Goal: Task Accomplishment & Management: Complete application form

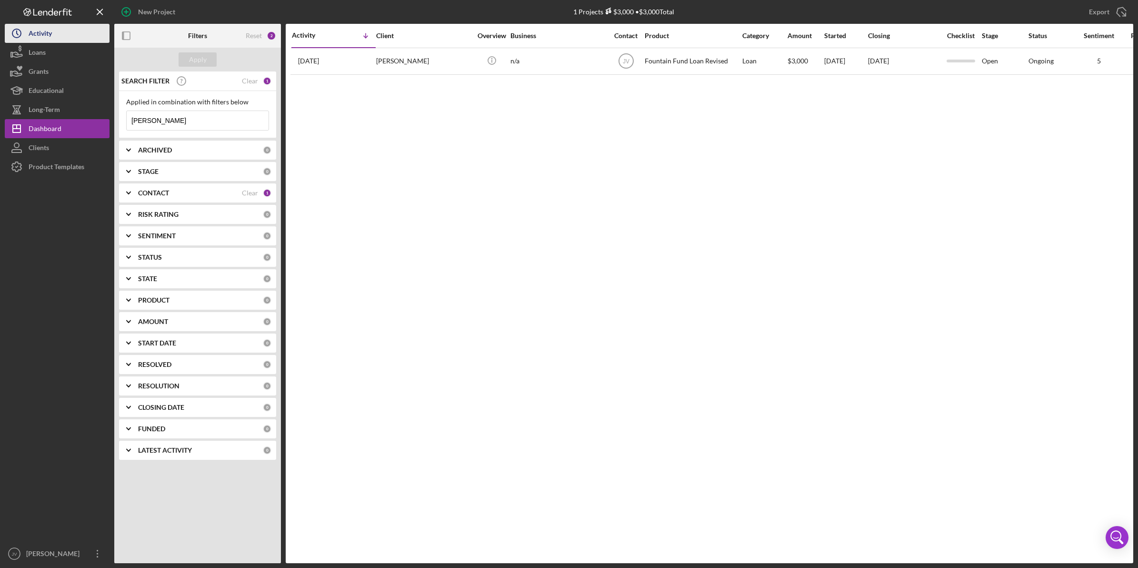
click at [63, 40] on button "Icon/History Activity" at bounding box center [57, 33] width 105 height 19
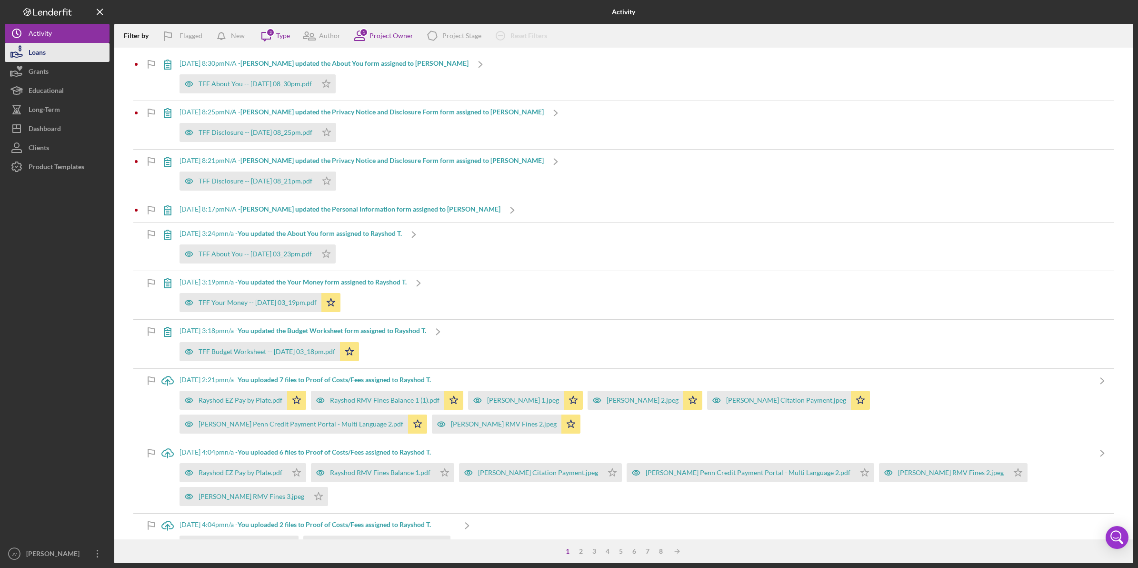
click at [60, 49] on button "Loans" at bounding box center [57, 52] width 105 height 19
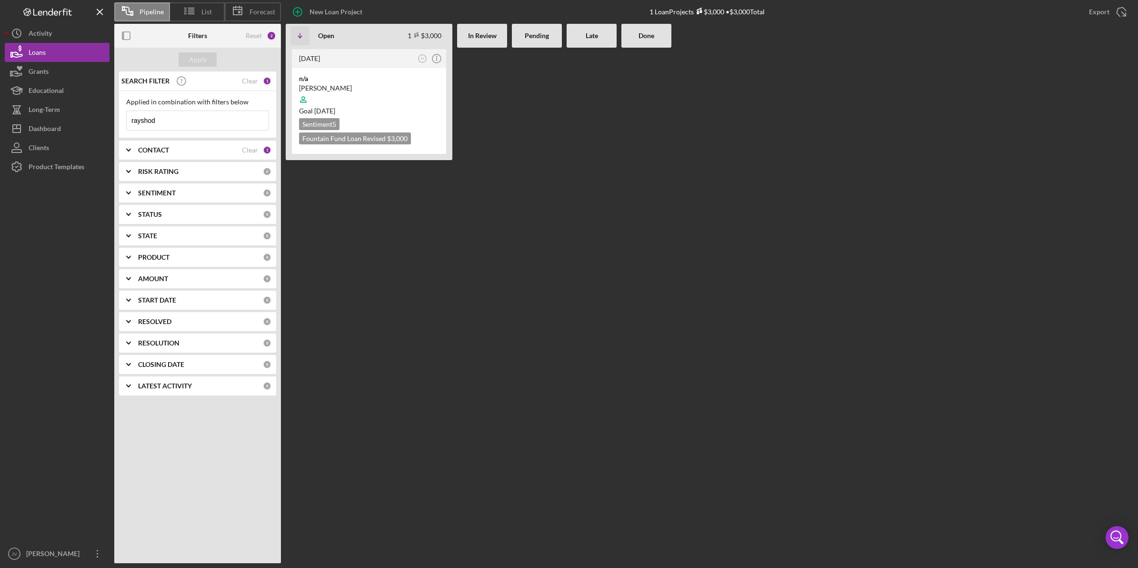
drag, startPoint x: 160, startPoint y: 118, endPoint x: 127, endPoint y: 113, distance: 33.1
click at [127, 113] on input "rayshod" at bounding box center [198, 120] width 142 height 19
click at [400, 219] on div "[DATE] JV Icon/Info n/a [PERSON_NAME] Goal [DATE] Sentiment 5 Fountain Fund Loa…" at bounding box center [369, 305] width 167 height 515
click at [306, 12] on icon "button" at bounding box center [298, 12] width 24 height 24
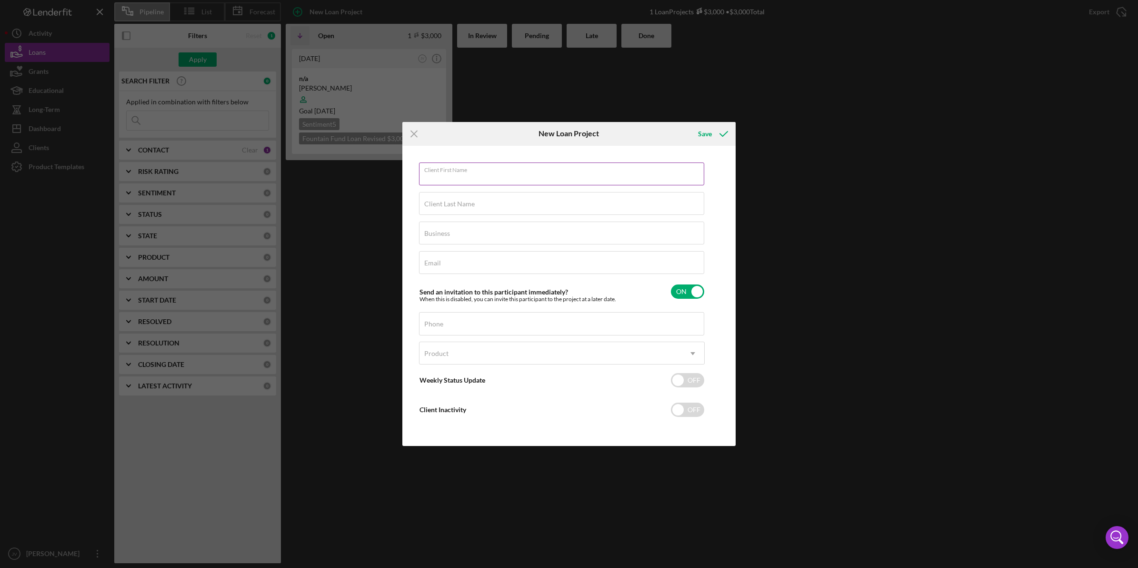
click at [460, 179] on input "Client First Name" at bounding box center [561, 173] width 285 height 23
type input "Jquan"
type input "[GEOGRAPHIC_DATA]"
click at [312, 195] on div "Icon/Menu Close New Loan Project Save Client First Name Jquan Client Last Name …" at bounding box center [569, 284] width 1138 height 568
click at [483, 262] on input "Email" at bounding box center [561, 262] width 285 height 23
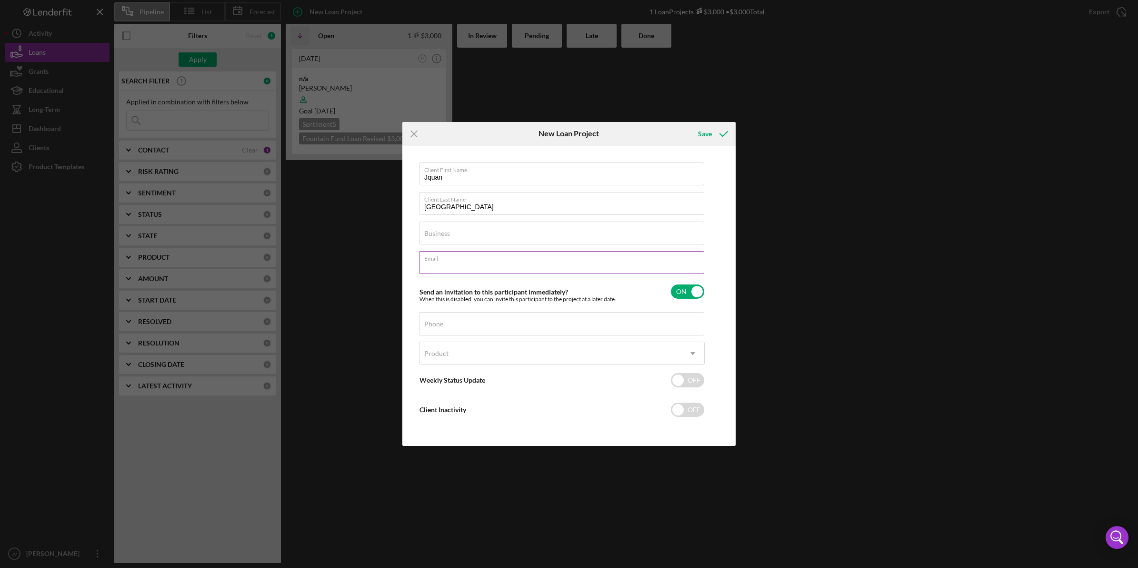
paste input "[EMAIL_ADDRESS][DOMAIN_NAME]"
type input "[EMAIL_ADDRESS][DOMAIN_NAME]"
click at [441, 327] on label "Phone" at bounding box center [433, 324] width 19 height 8
click at [441, 327] on input "Phone" at bounding box center [561, 323] width 285 height 23
paste input "[PHONE_NUMBER]"
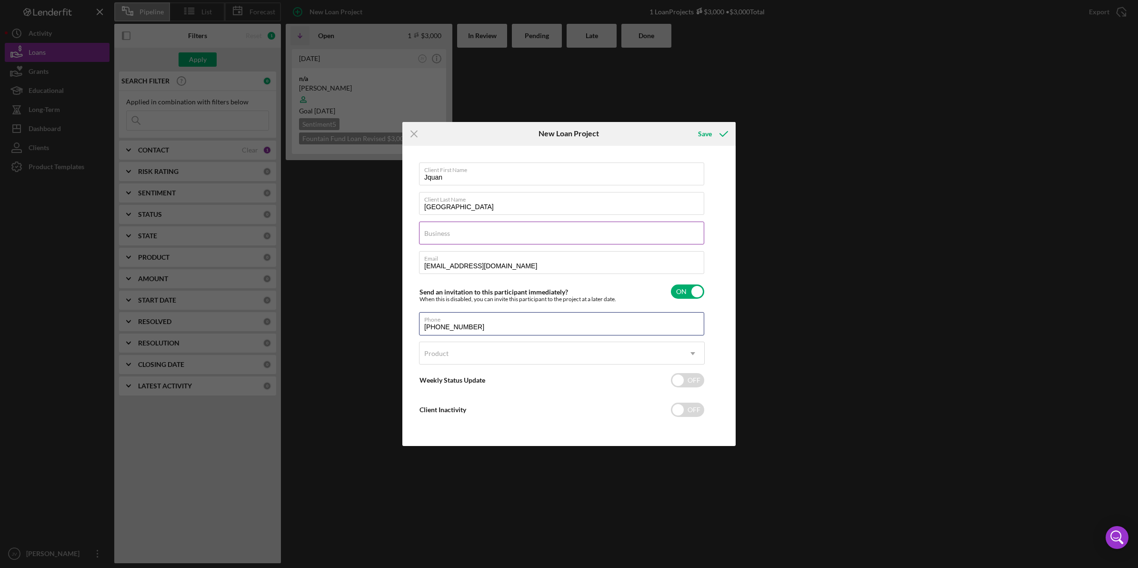
type input "[PHONE_NUMBER]"
click at [453, 234] on input "Business" at bounding box center [561, 232] width 285 height 23
type input "N/A"
click at [344, 259] on div "Icon/Menu Close New Loan Project Save Client First Name Jquan Client Last Name …" at bounding box center [569, 284] width 1138 height 568
click at [483, 354] on div "Product" at bounding box center [551, 353] width 262 height 22
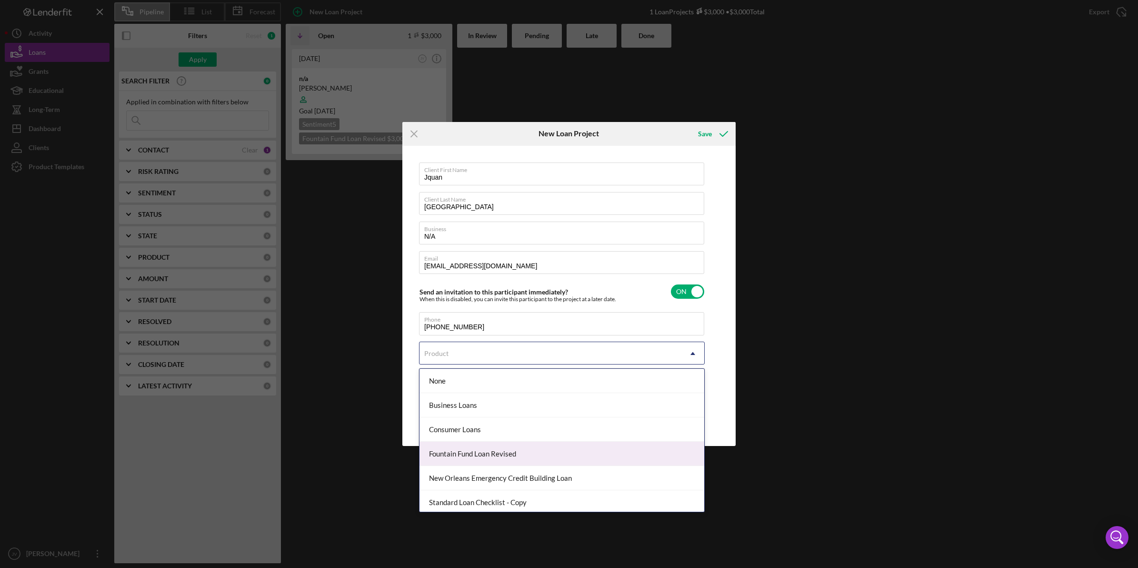
click at [497, 453] on div "Fountain Fund Loan Revised" at bounding box center [562, 453] width 285 height 24
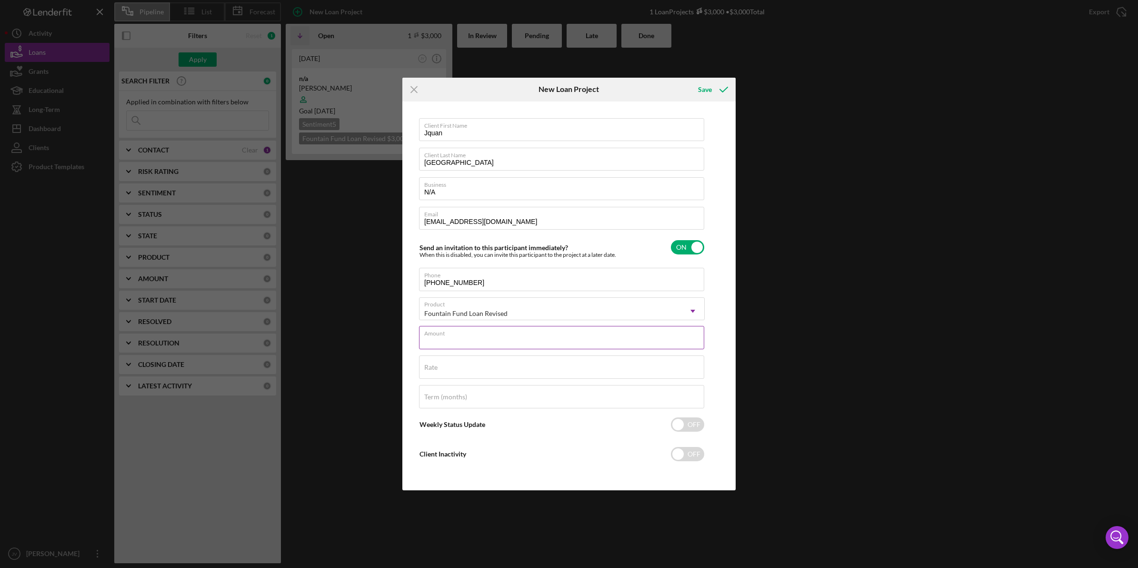
click at [503, 332] on div "Amount" at bounding box center [562, 338] width 286 height 24
type input "$1,800"
click at [494, 371] on input "Rate" at bounding box center [561, 366] width 285 height 23
type input "3.000%"
click at [401, 363] on div "Icon/Menu Close New Loan Project Save Client First Name Jquan Client Last Name …" at bounding box center [569, 284] width 1138 height 568
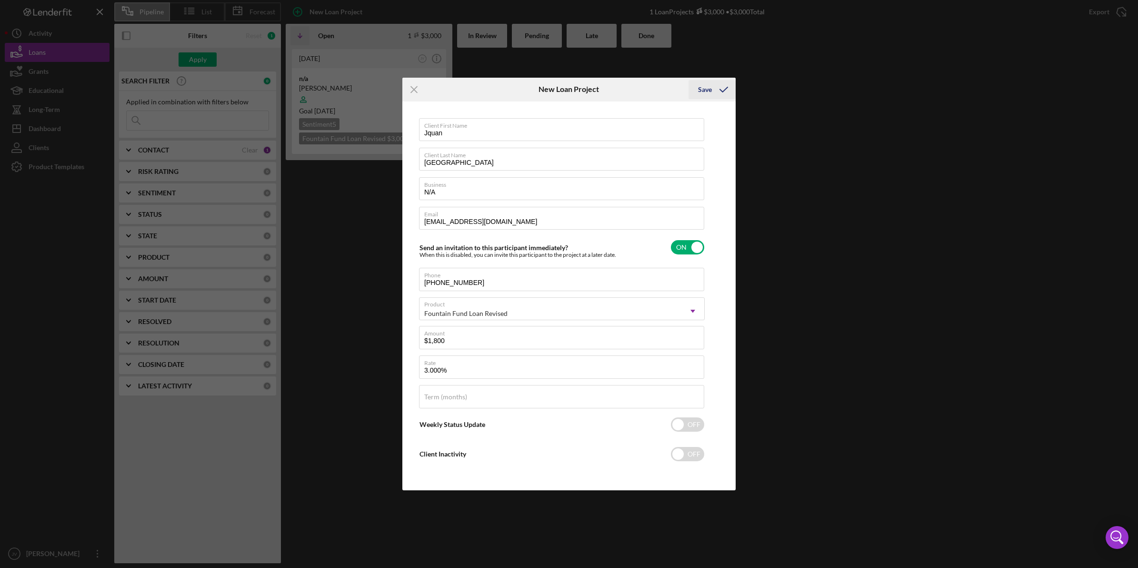
click at [718, 94] on icon "submit" at bounding box center [724, 90] width 24 height 24
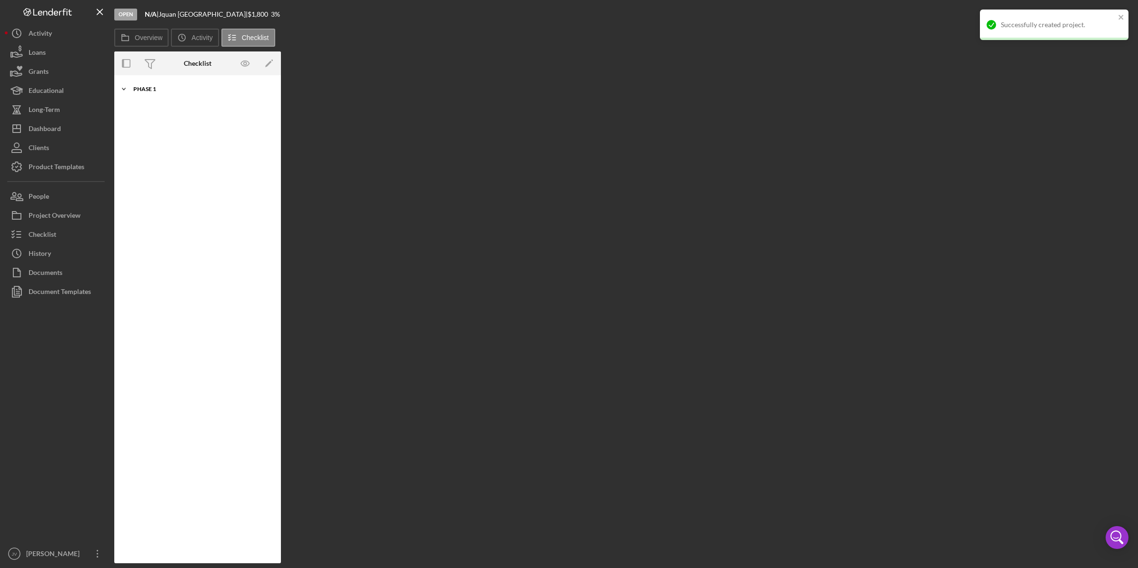
click at [160, 86] on div "Phase 1" at bounding box center [201, 89] width 136 height 6
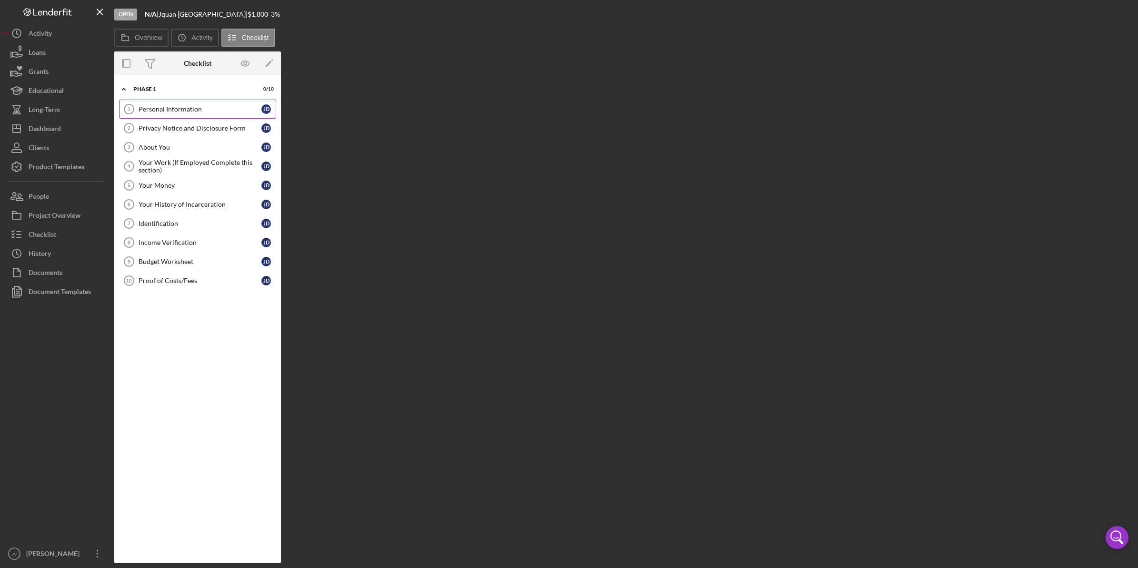
click at [162, 114] on link "Personal Information 1 Personal Information [PERSON_NAME]" at bounding box center [197, 109] width 157 height 19
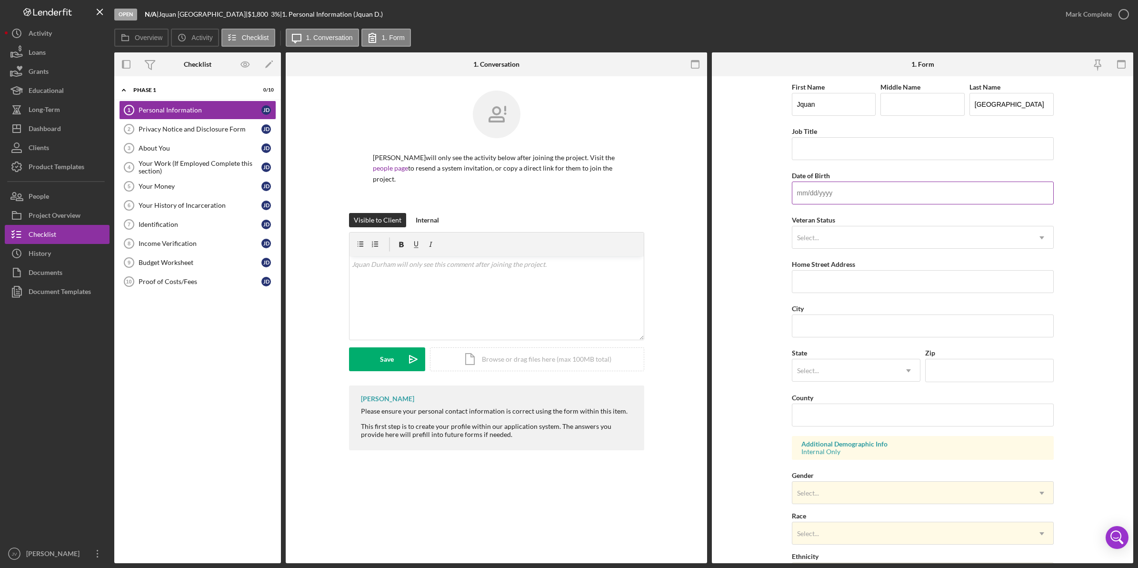
click at [817, 199] on input "Date of Birth" at bounding box center [923, 192] width 262 height 23
type input "[DATE]"
click at [834, 237] on div "Select..." at bounding box center [911, 238] width 238 height 22
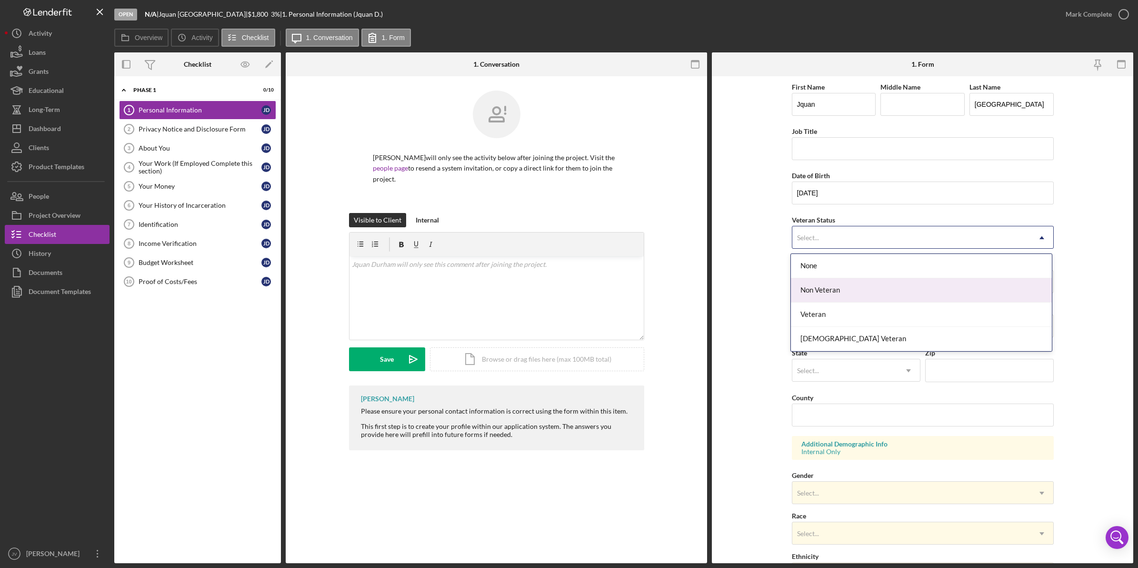
click at [867, 285] on div "Non Veteran" at bounding box center [921, 290] width 261 height 24
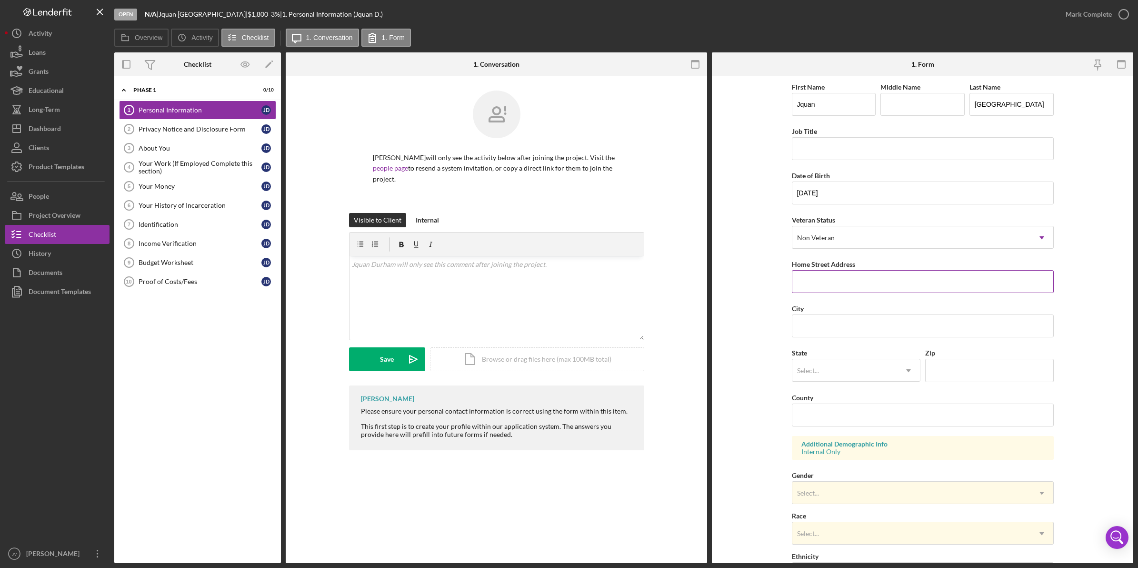
click at [865, 281] on input "Home Street Address" at bounding box center [923, 281] width 262 height 23
type input "[STREET_ADDRESS][PERSON_NAME]"
type input "[GEOGRAPHIC_DATA]"
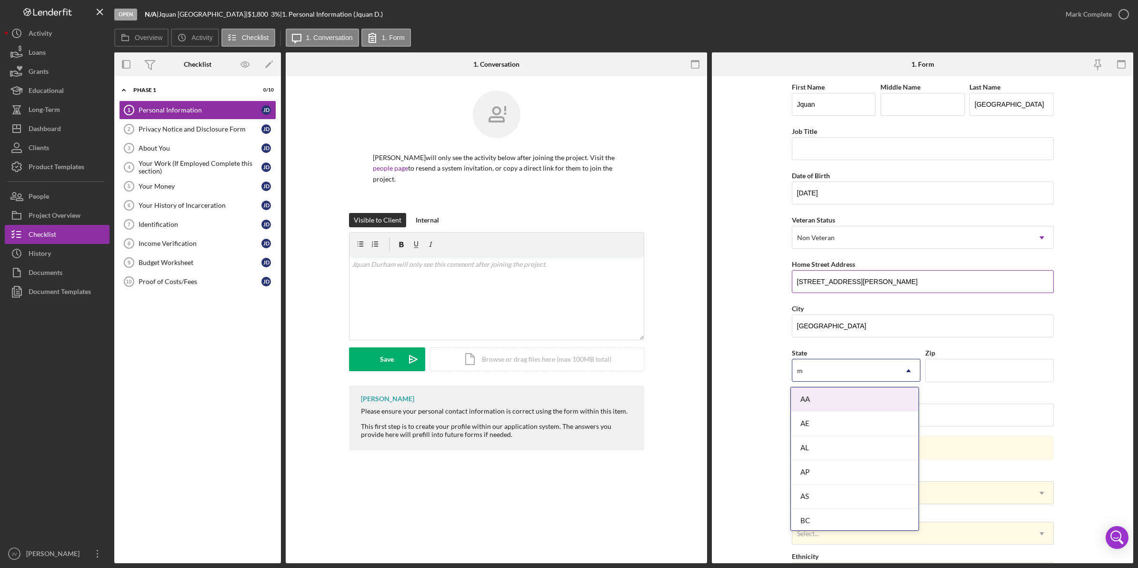
type input "ma"
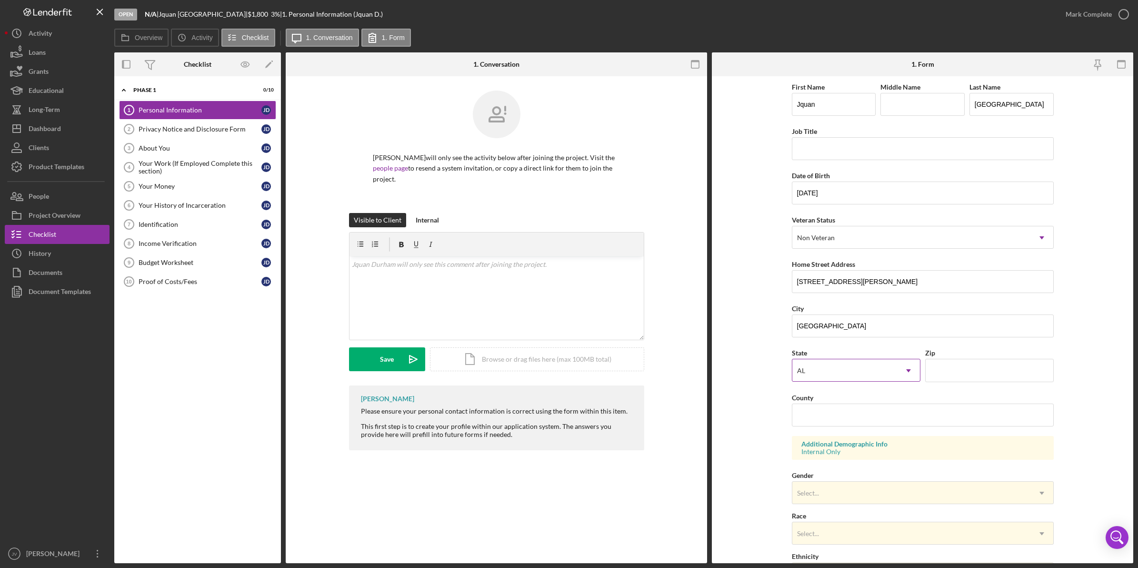
click at [815, 374] on div "AL" at bounding box center [844, 371] width 105 height 22
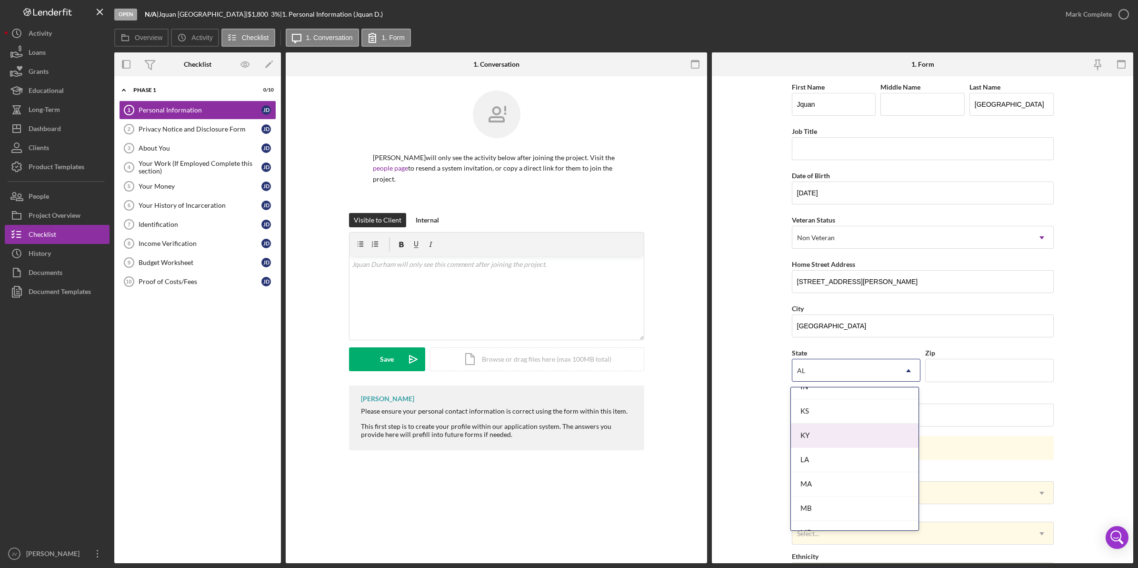
scroll to position [655, 0]
click at [822, 429] on div "MA" at bounding box center [855, 424] width 128 height 24
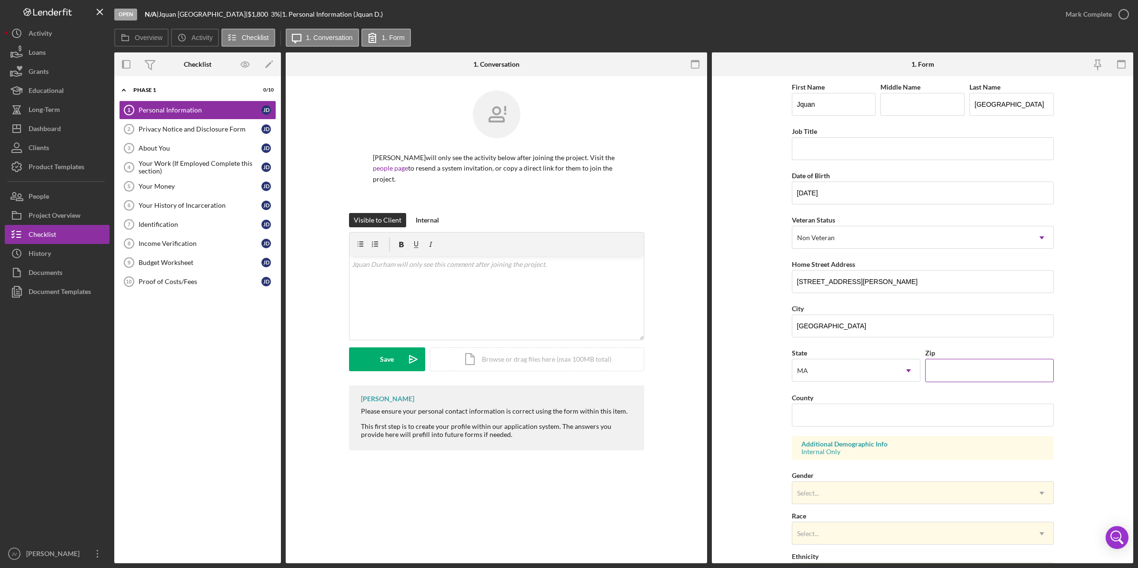
click at [963, 371] on input "Zip" at bounding box center [989, 370] width 129 height 23
type input "02121"
click at [1069, 339] on form "First Name Jquan Middle Name Last Name [GEOGRAPHIC_DATA] Job Title Date of Birt…" at bounding box center [922, 319] width 421 height 487
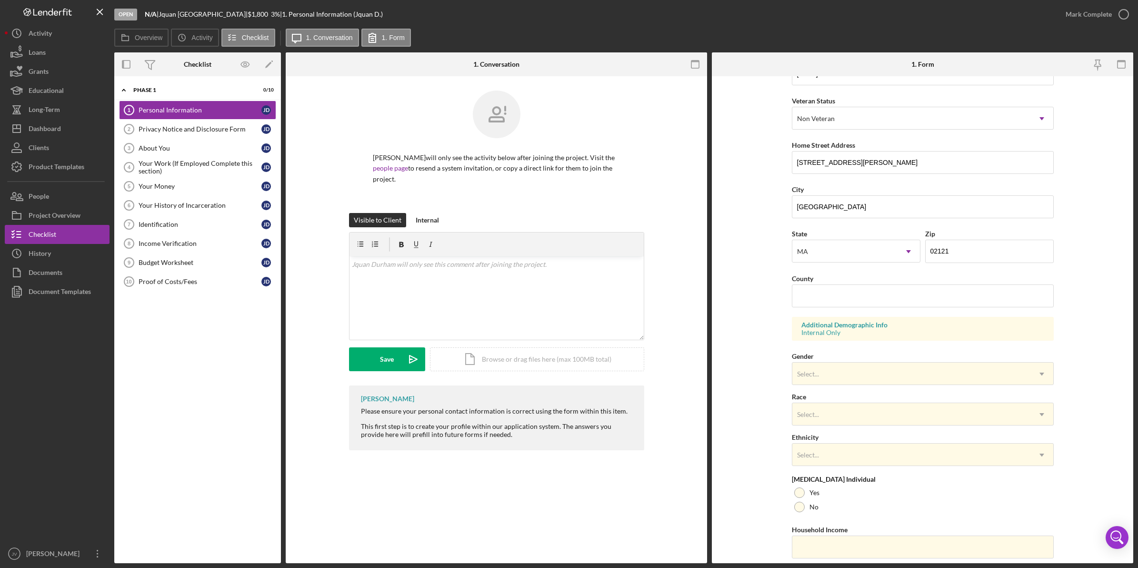
scroll to position [150, 0]
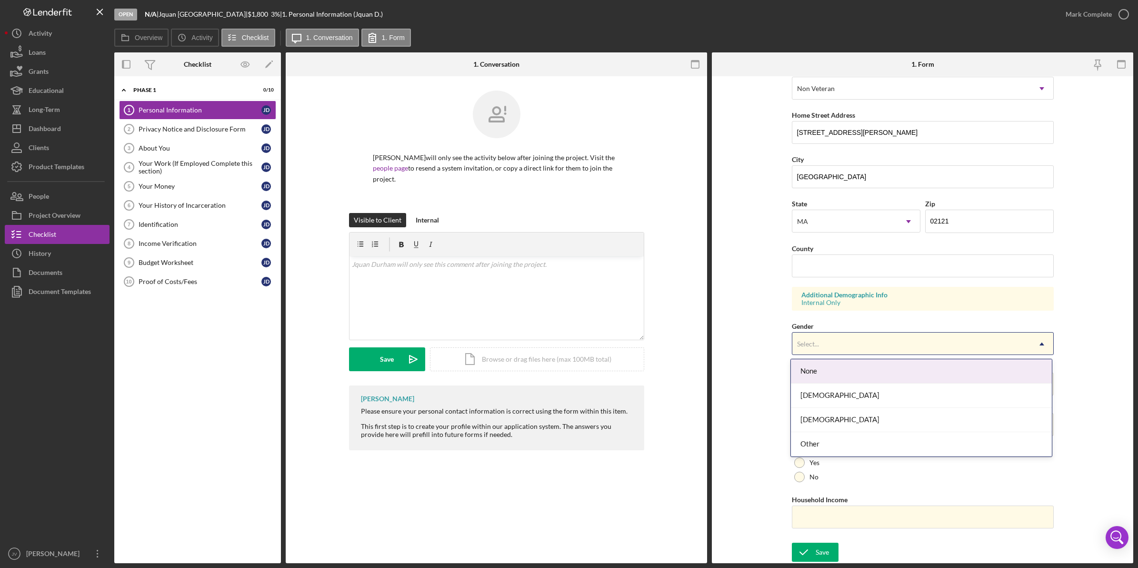
click at [877, 341] on div "Select..." at bounding box center [911, 344] width 238 height 22
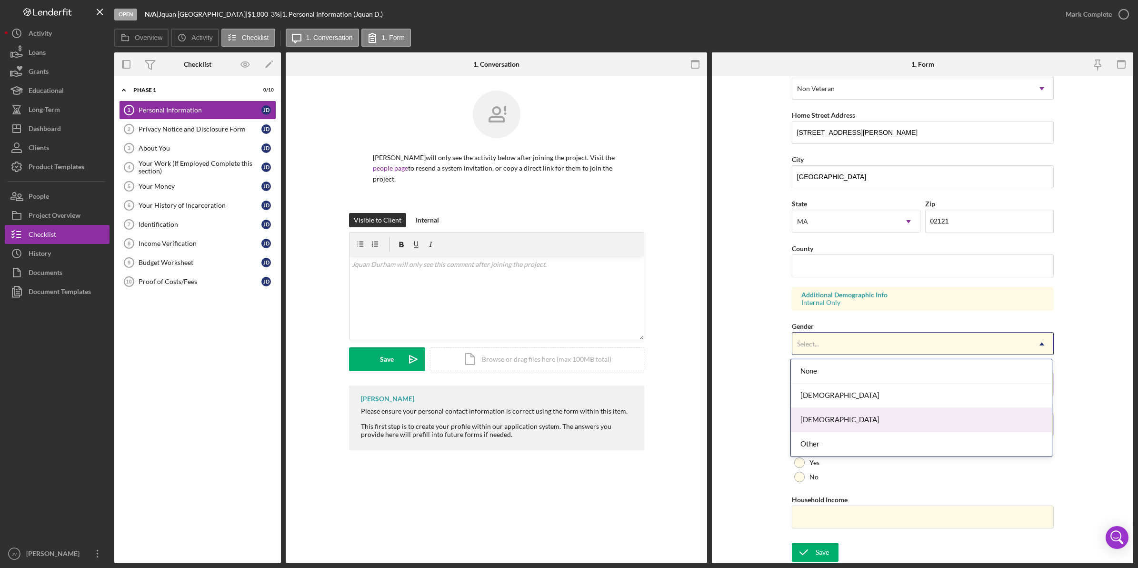
click at [867, 417] on div "[DEMOGRAPHIC_DATA]" at bounding box center [921, 420] width 261 height 24
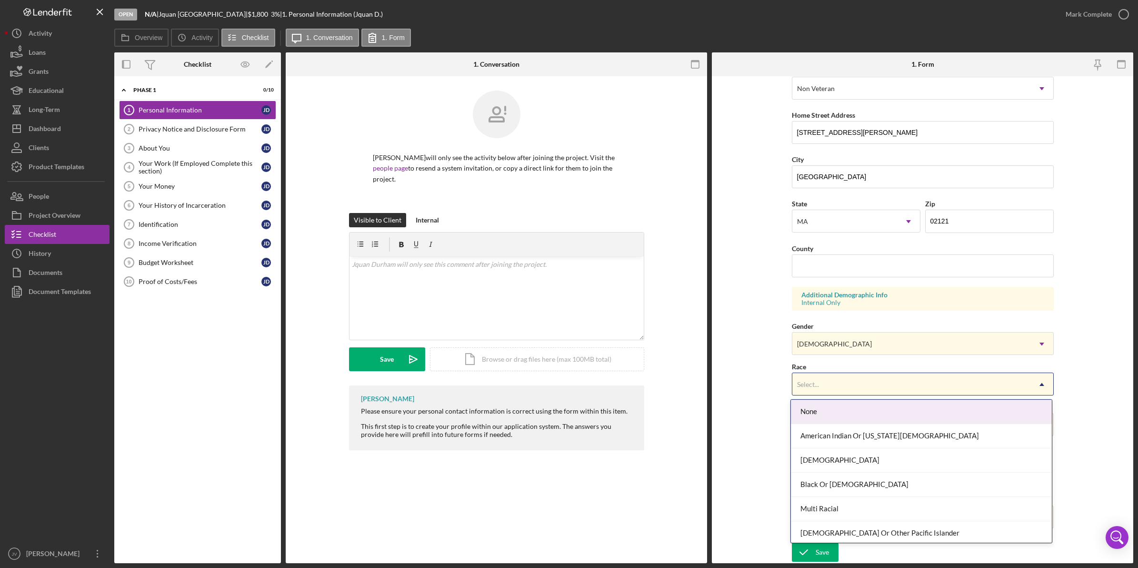
click at [839, 381] on div "Select..." at bounding box center [911, 384] width 238 height 22
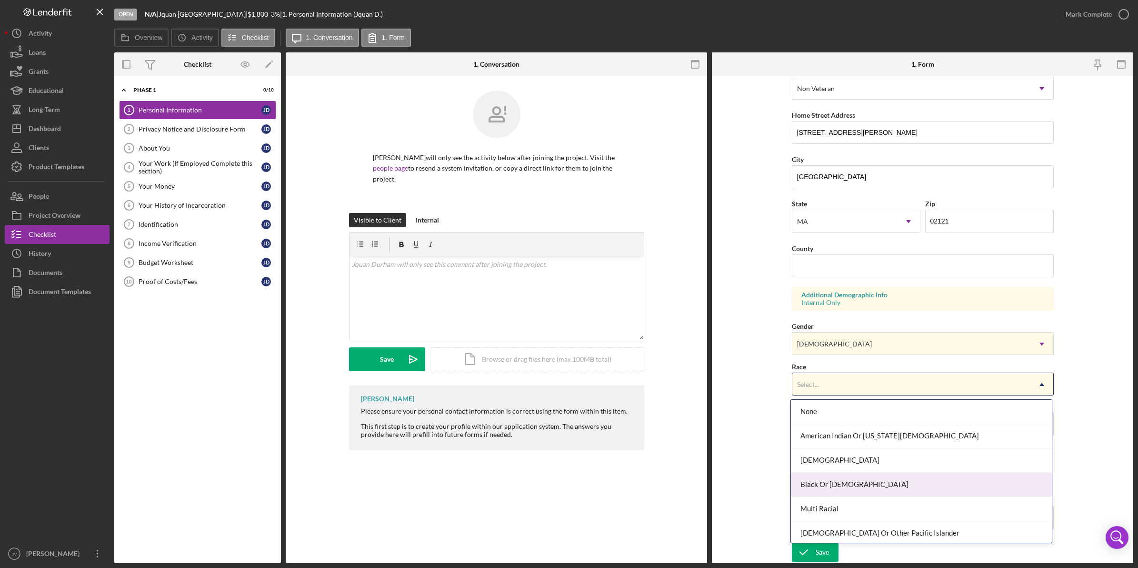
click at [856, 491] on div "Black Or [DEMOGRAPHIC_DATA]" at bounding box center [921, 484] width 261 height 24
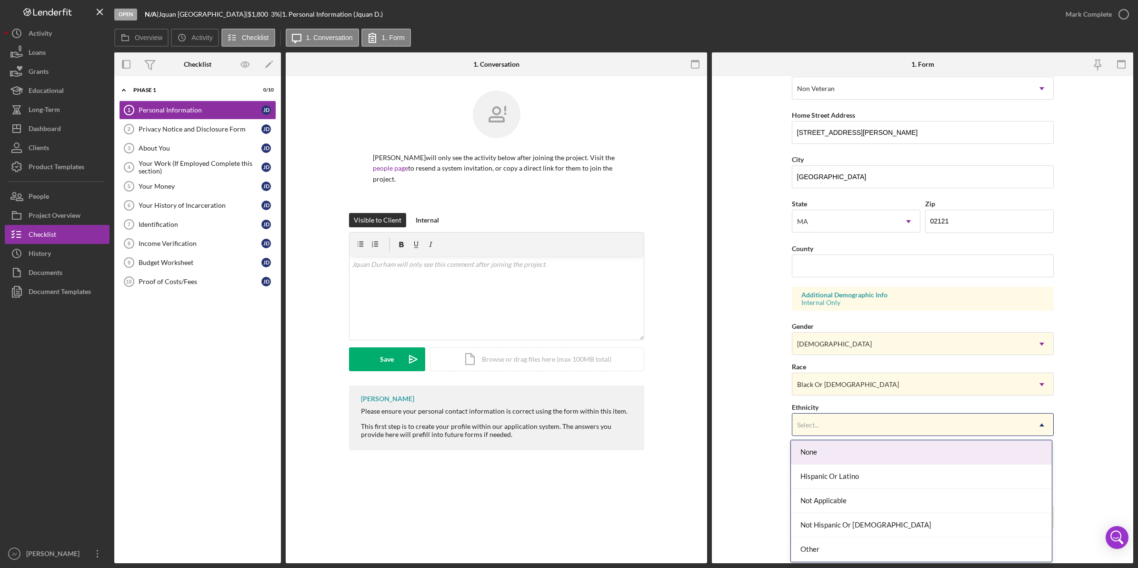
click at [812, 430] on div "Select..." at bounding box center [911, 425] width 238 height 22
click at [776, 430] on form "First Name Jquan Middle Name Last Name [GEOGRAPHIC_DATA] Job Title Date of Birt…" at bounding box center [922, 319] width 421 height 487
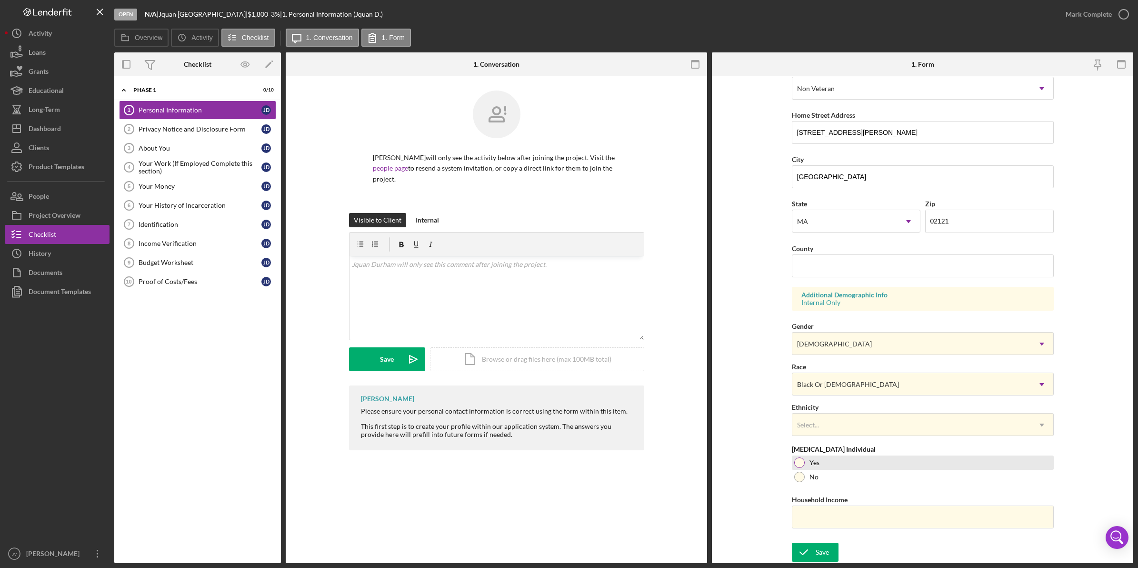
click at [798, 465] on div at bounding box center [799, 462] width 10 height 10
click at [816, 548] on div "Save" at bounding box center [822, 551] width 13 height 19
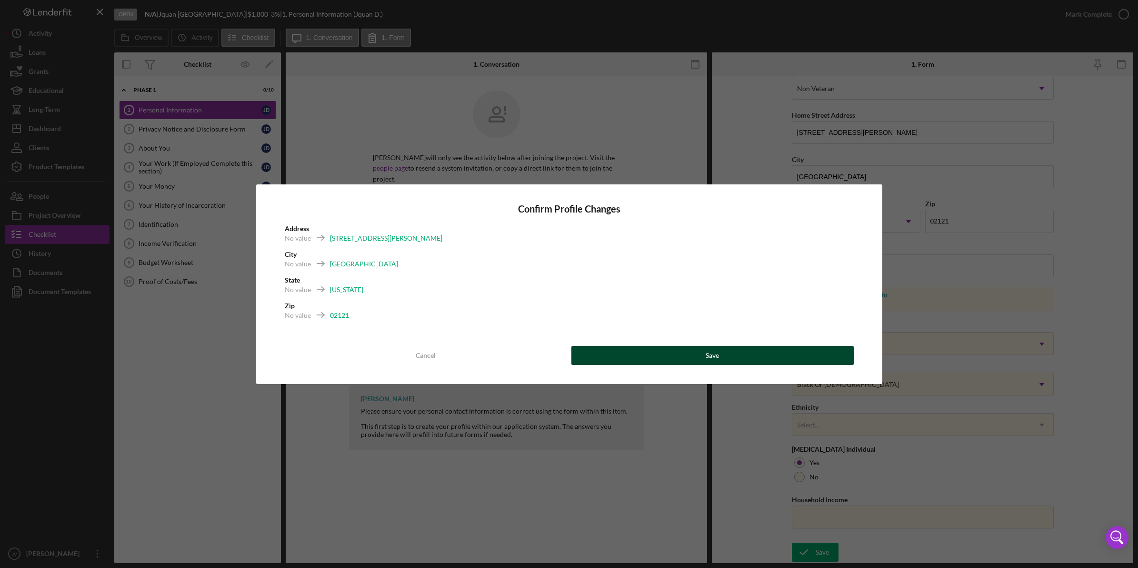
click at [656, 355] on button "Save" at bounding box center [712, 355] width 282 height 19
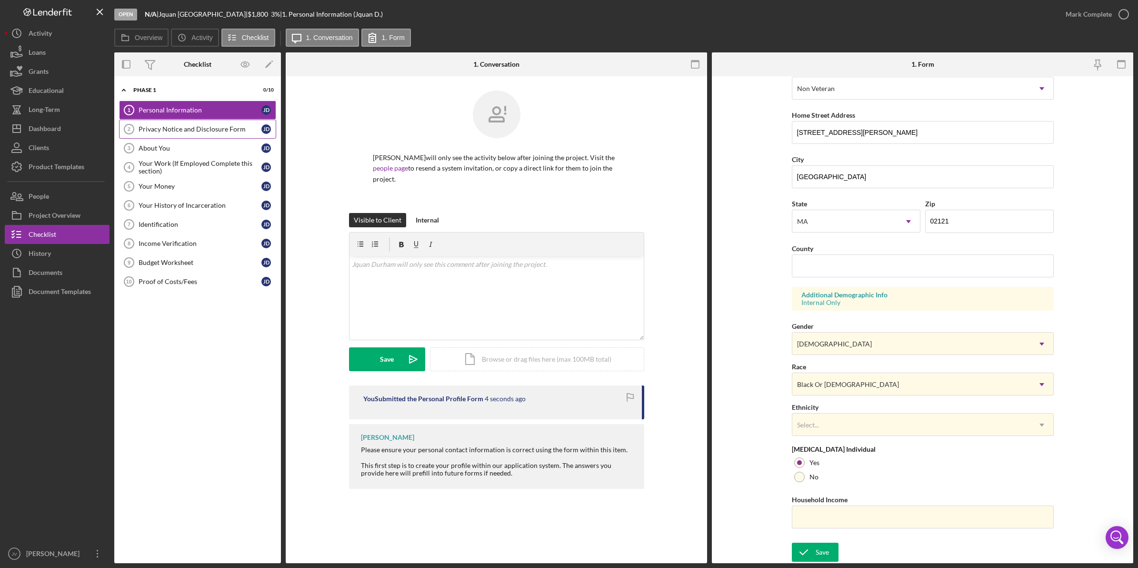
click at [210, 129] on div "Privacy Notice and Disclosure Form" at bounding box center [200, 129] width 123 height 8
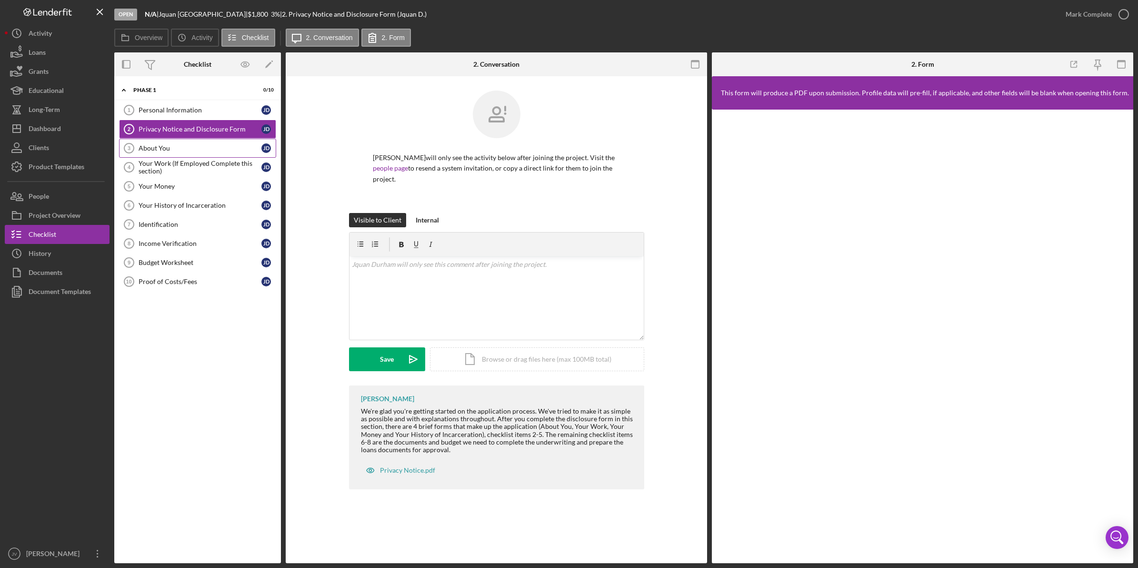
click at [218, 146] on div "About You" at bounding box center [200, 148] width 123 height 8
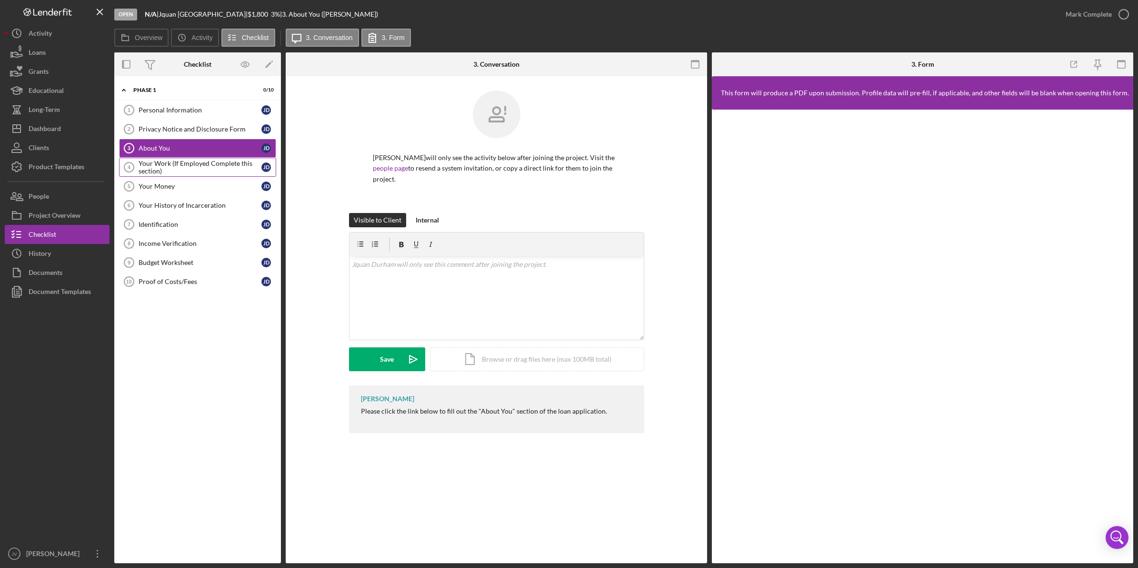
click at [197, 168] on div "Your Work (If Employed Complete this section)" at bounding box center [200, 167] width 123 height 15
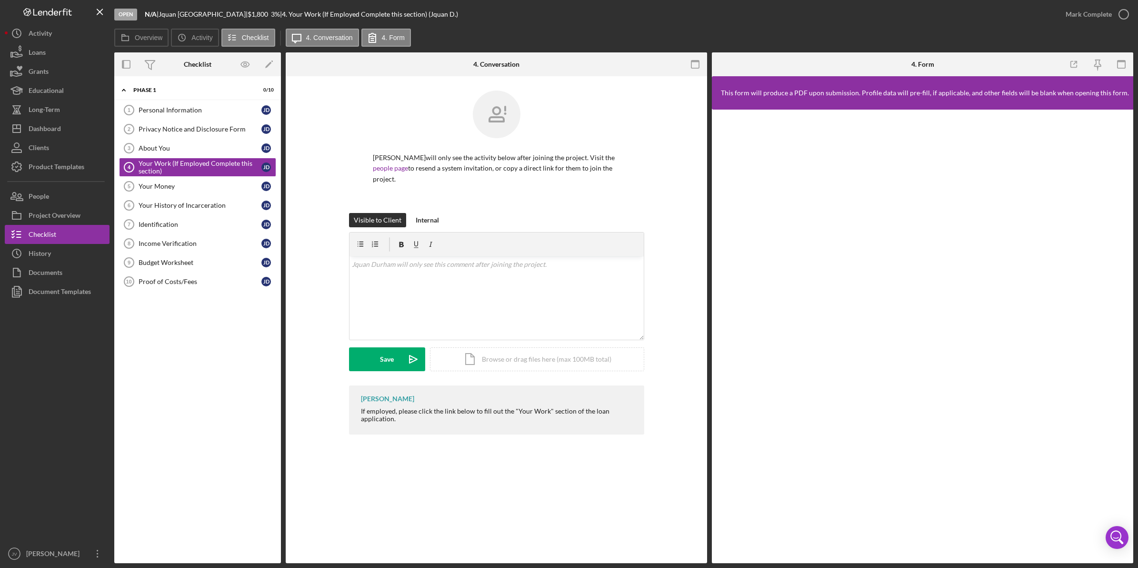
drag, startPoint x: 715, startPoint y: 333, endPoint x: 708, endPoint y: 335, distance: 6.8
click at [714, 334] on div at bounding box center [922, 336] width 421 height 453
click at [200, 191] on link "Your Money 5 Your Money [PERSON_NAME]" at bounding box center [197, 186] width 157 height 19
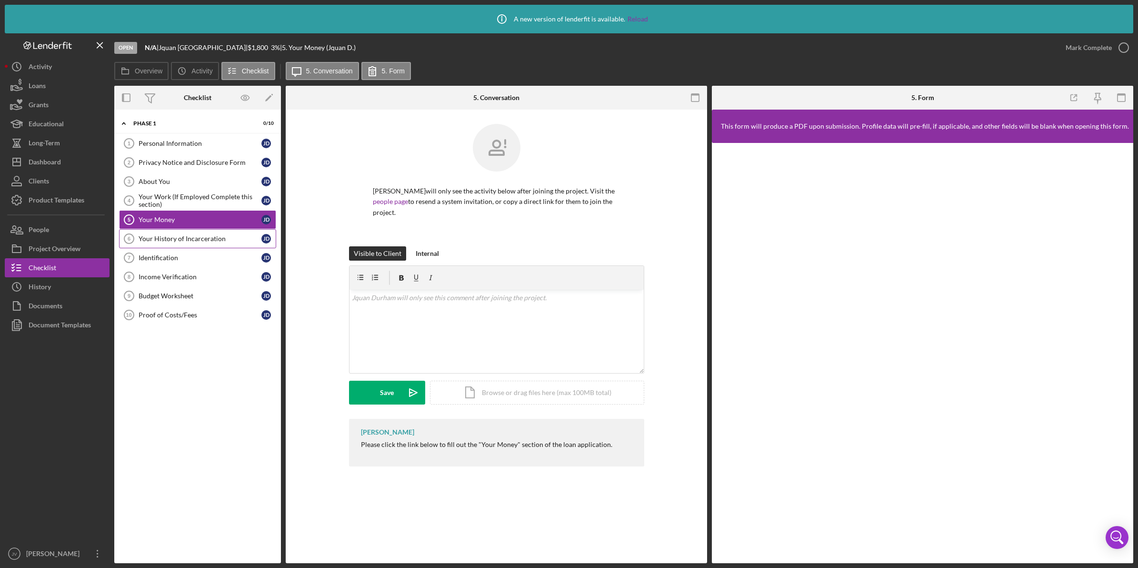
click at [217, 246] on link "Your History of Incarceration 6 Your History of Incarceration [PERSON_NAME]" at bounding box center [197, 238] width 157 height 19
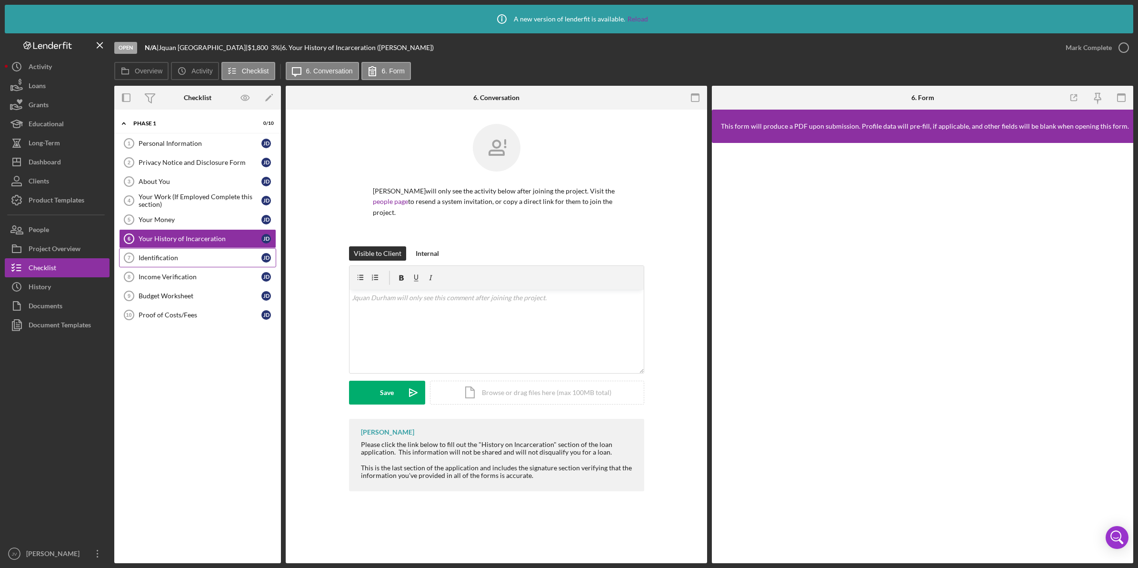
click at [225, 256] on div "Identification" at bounding box center [200, 258] width 123 height 8
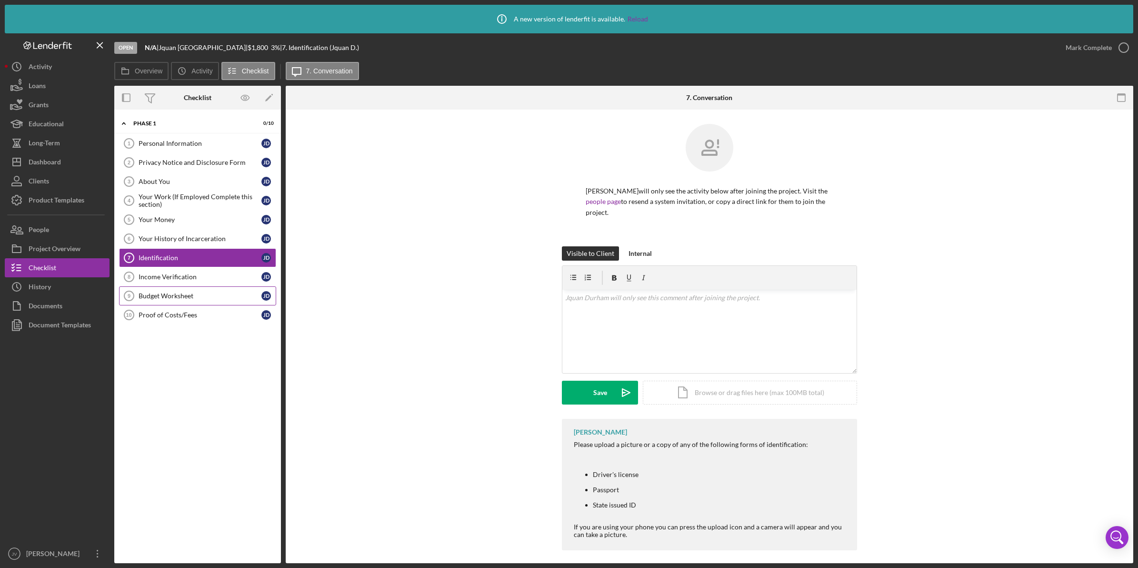
click at [222, 304] on link "Budget Worksheet 9 Budget Worksheet [PERSON_NAME]" at bounding box center [197, 295] width 157 height 19
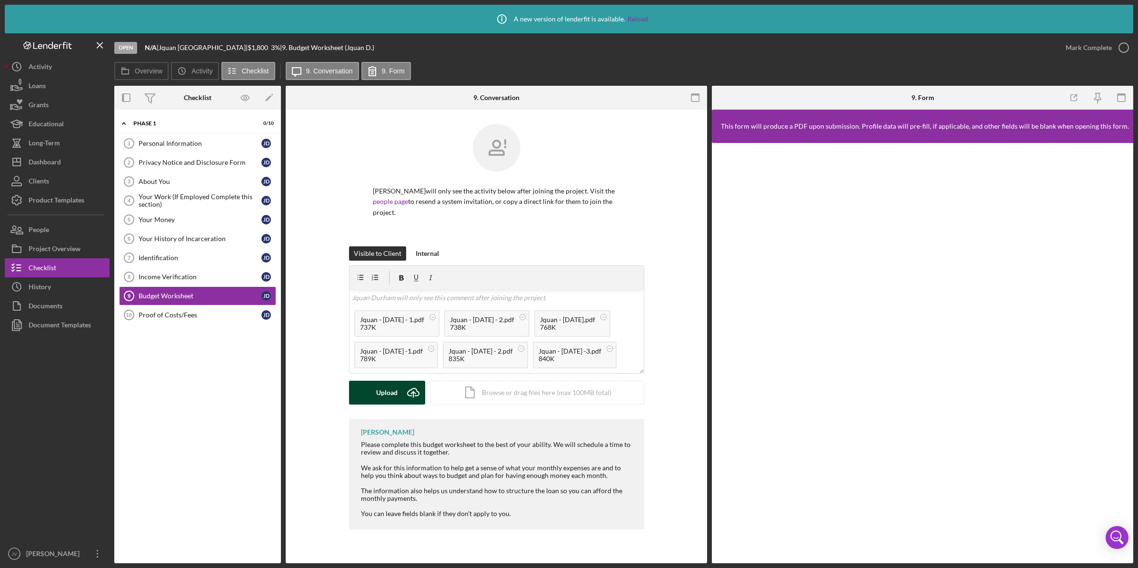
click at [364, 394] on button "Upload Icon/Upload" at bounding box center [387, 393] width 76 height 24
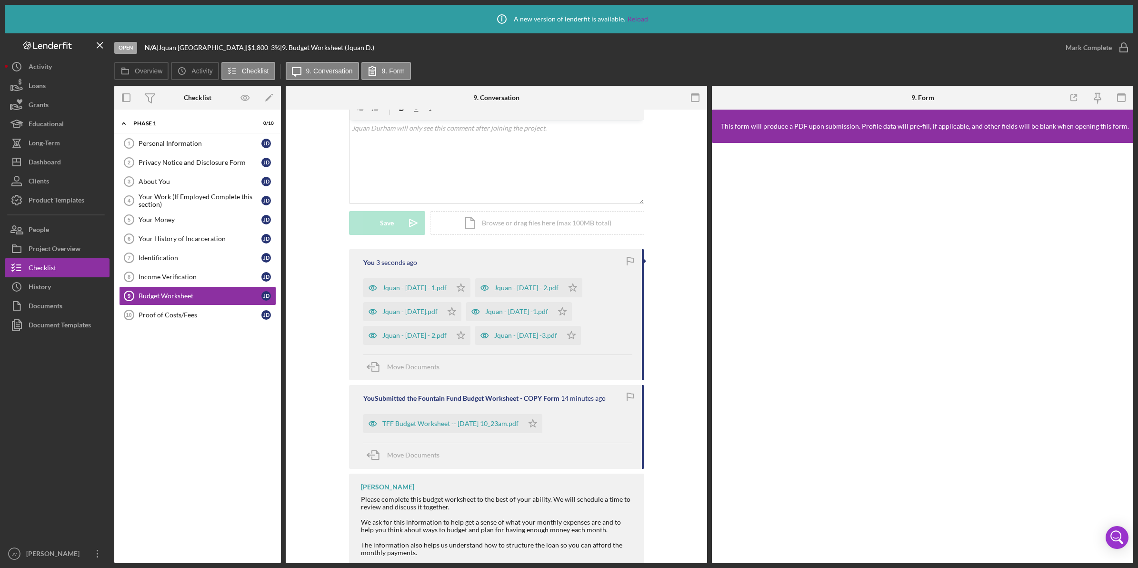
scroll to position [179, 0]
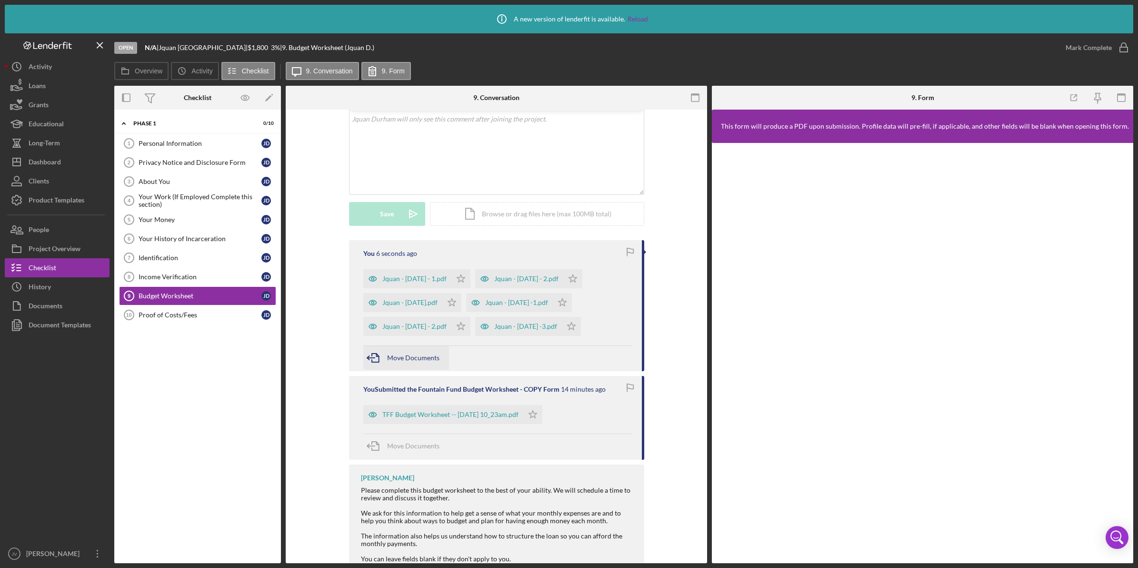
click at [380, 361] on icon "button" at bounding box center [375, 358] width 24 height 24
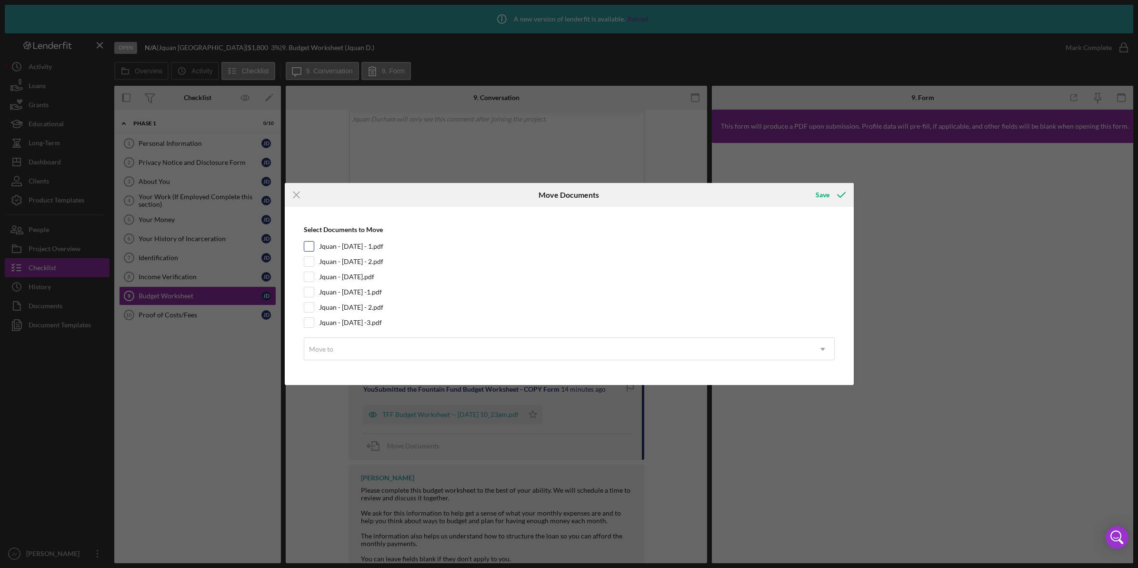
click at [310, 243] on input "Jquan - [DATE] - 1.pdf" at bounding box center [309, 246] width 10 height 10
checkbox input "true"
click at [308, 267] on div "Select Documents to Move Jquan - [DATE] - 1.pdf Jquan - [DATE] - 2.pdf Jquan - …" at bounding box center [570, 295] width 560 height 168
click at [308, 281] on div at bounding box center [309, 276] width 10 height 10
click at [308, 294] on input "Jquan - [DATE] -1.pdf" at bounding box center [309, 292] width 10 height 10
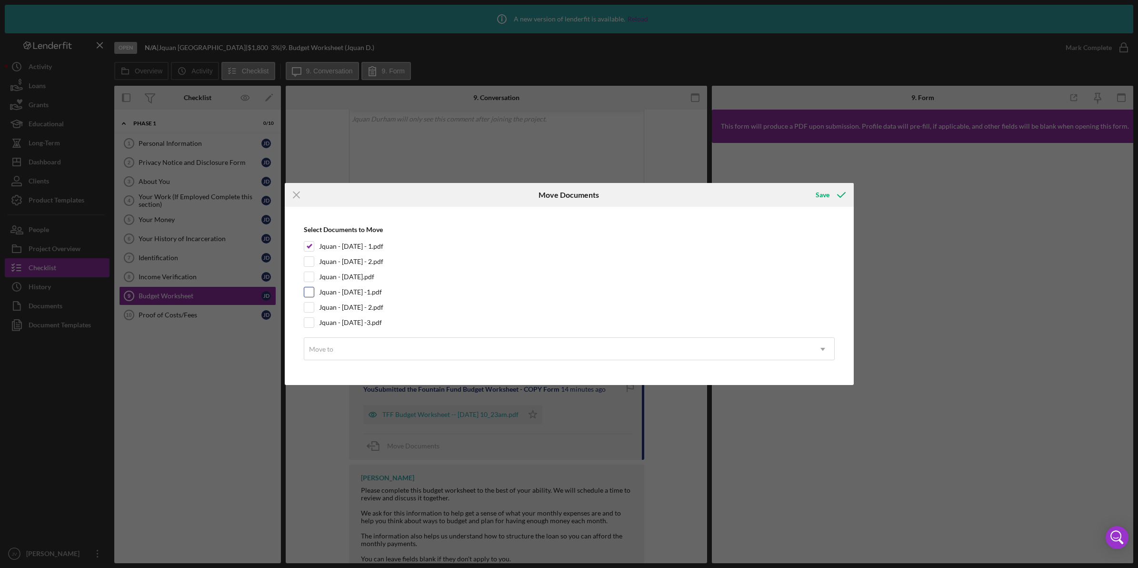
checkbox input "true"
click at [305, 321] on input "Jquan - [DATE] -3.pdf" at bounding box center [309, 323] width 10 height 10
checkbox input "true"
click at [305, 307] on input "Jquan - [DATE] - 2.pdf" at bounding box center [309, 307] width 10 height 10
checkbox input "true"
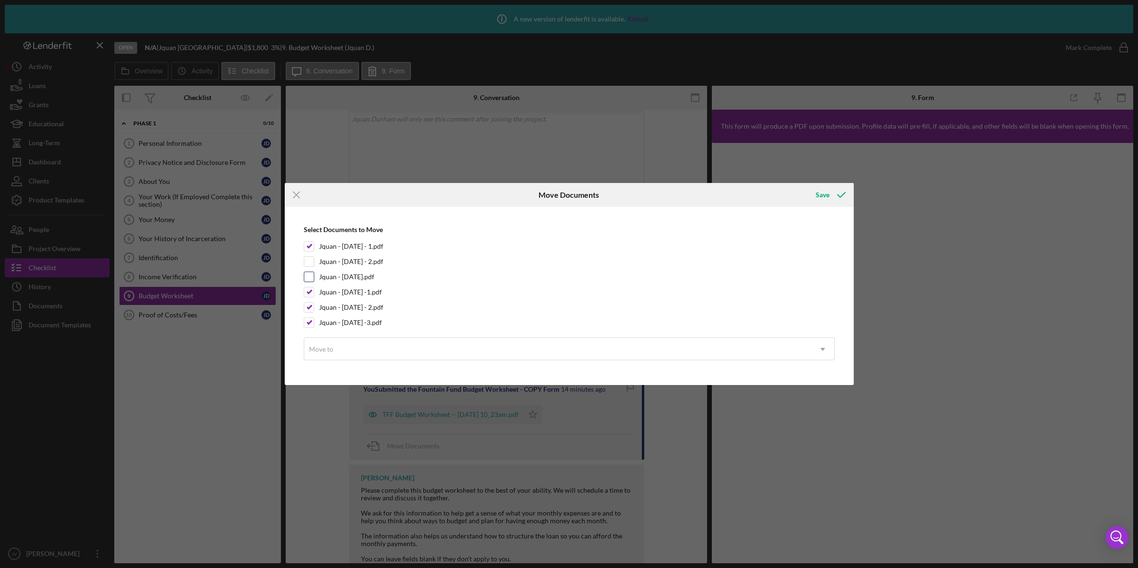
click at [310, 280] on input "Jquan - [DATE].pdf" at bounding box center [309, 277] width 10 height 10
checkbox input "true"
click at [309, 262] on input "Jquan - [DATE] - 2.pdf" at bounding box center [309, 262] width 10 height 10
checkbox input "true"
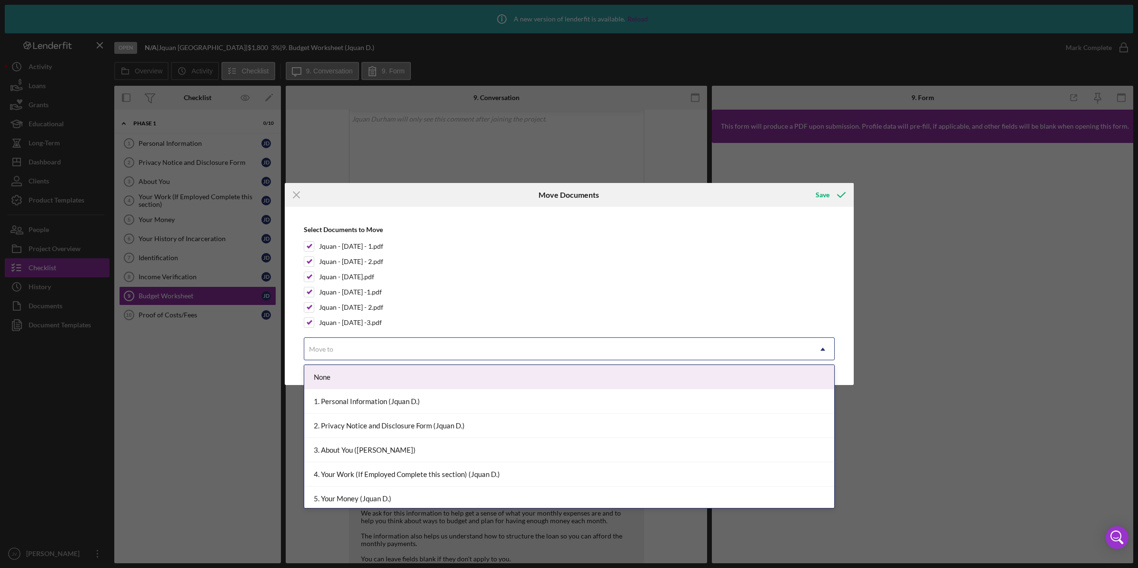
click at [377, 348] on div "Move to" at bounding box center [557, 349] width 507 height 22
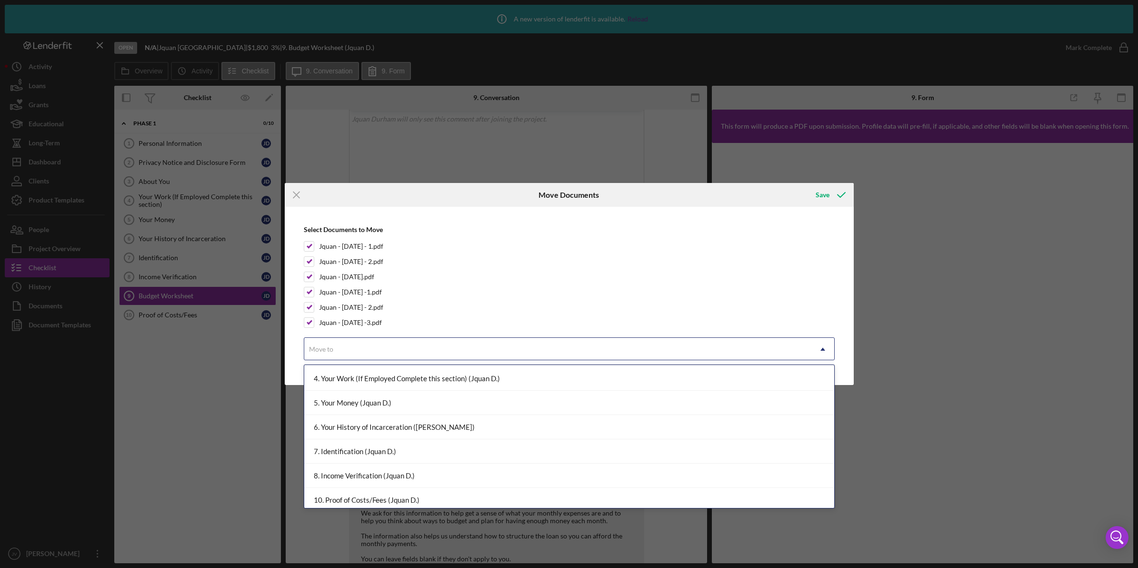
scroll to position [101, 0]
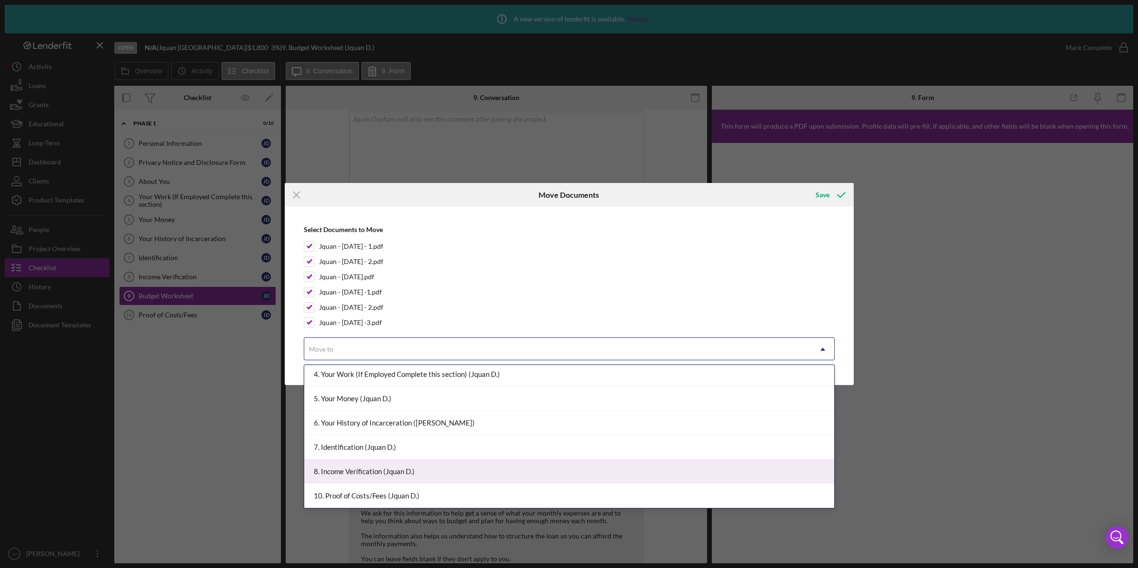
click at [406, 468] on div "8. Income Verification (Jquan D.)" at bounding box center [569, 471] width 530 height 24
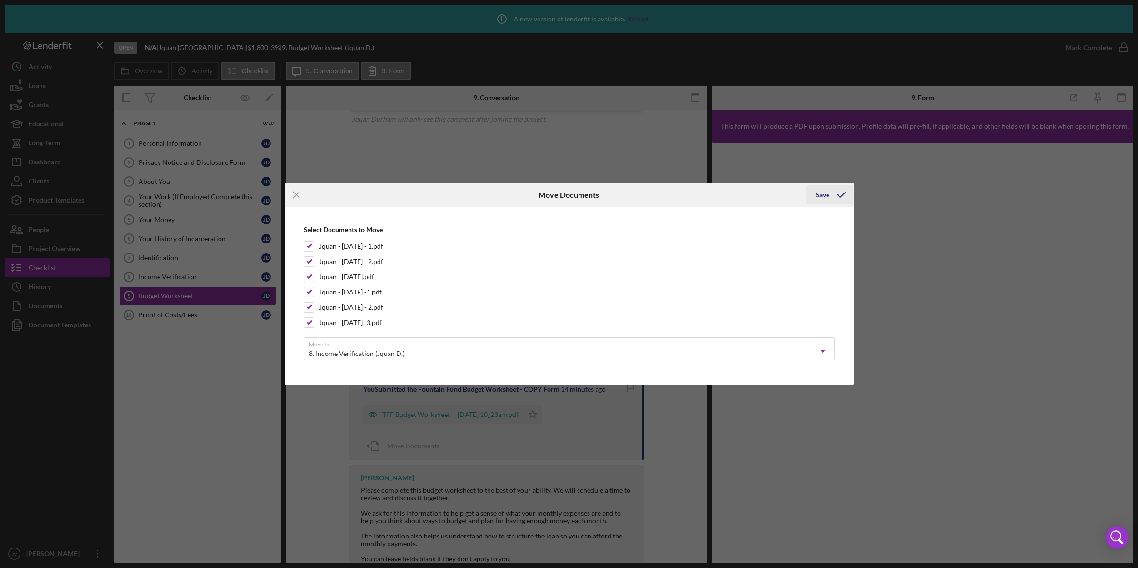
click at [822, 194] on div "Save" at bounding box center [823, 194] width 14 height 19
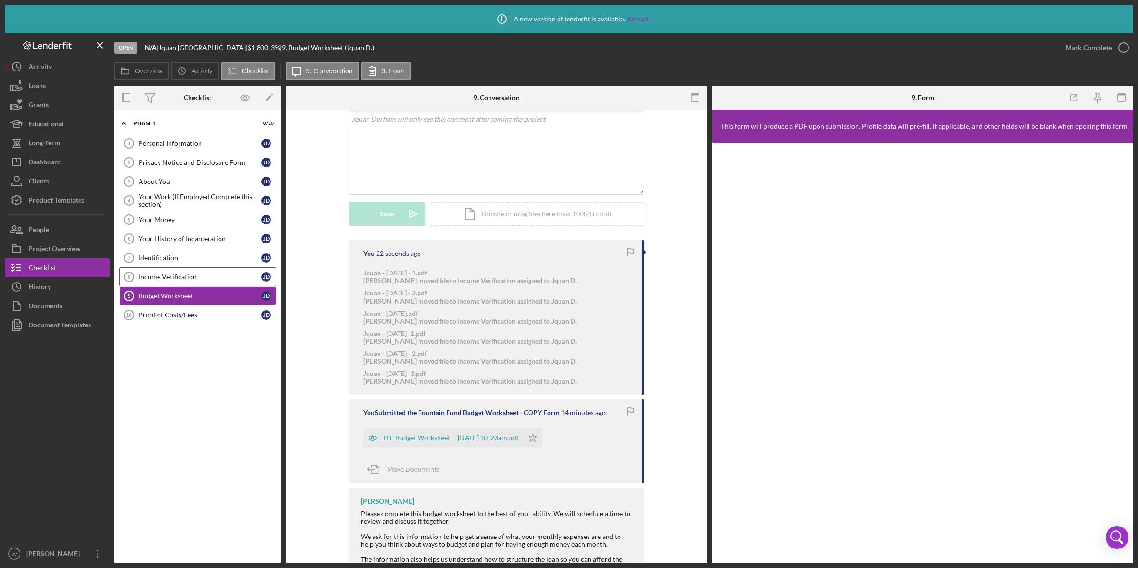
click at [211, 275] on div "Income Verification" at bounding box center [200, 277] width 123 height 8
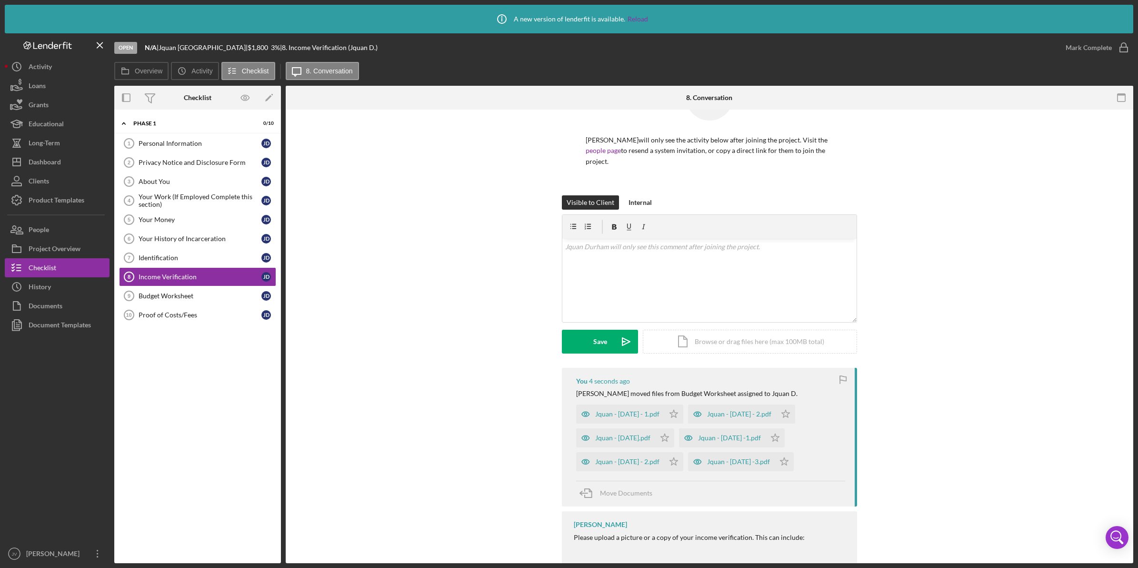
scroll to position [119, 0]
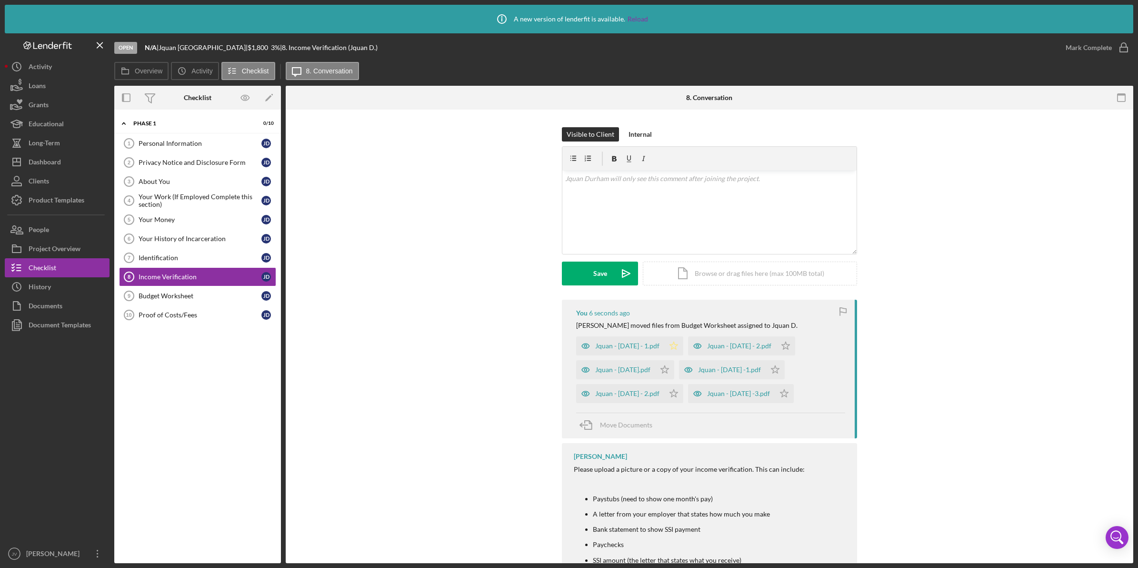
click at [678, 348] on polygon "button" at bounding box center [674, 346] width 8 height 8
click at [795, 346] on icon "Icon/Star" at bounding box center [785, 345] width 19 height 19
click at [667, 368] on icon "Icon/Star" at bounding box center [664, 369] width 19 height 19
click at [785, 370] on icon "Icon/Star" at bounding box center [775, 369] width 19 height 19
click at [789, 397] on polygon "button" at bounding box center [785, 394] width 8 height 8
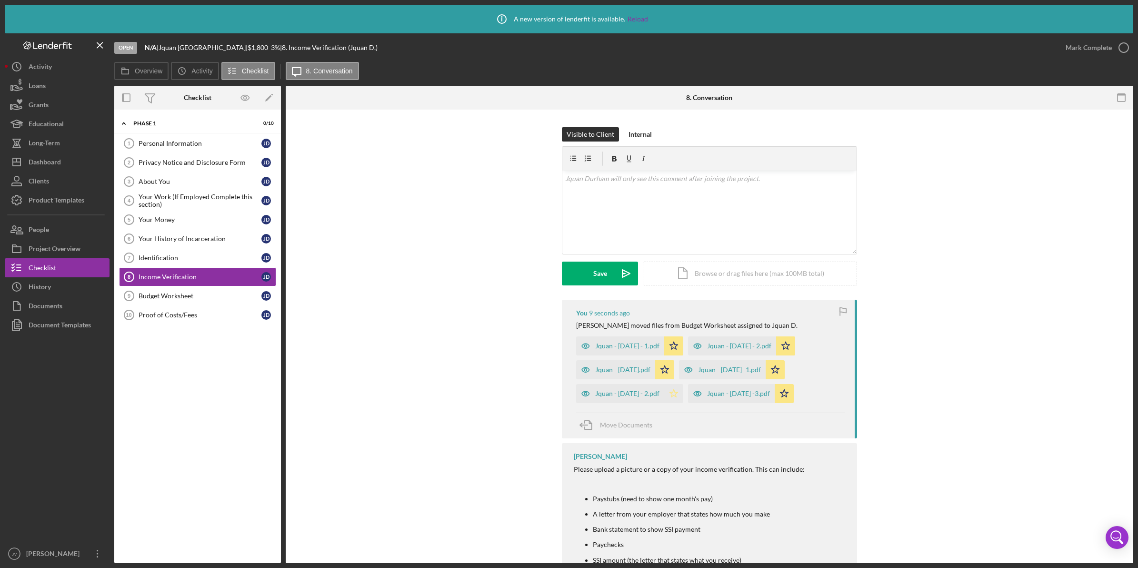
click at [677, 398] on icon "Icon/Star" at bounding box center [673, 393] width 19 height 19
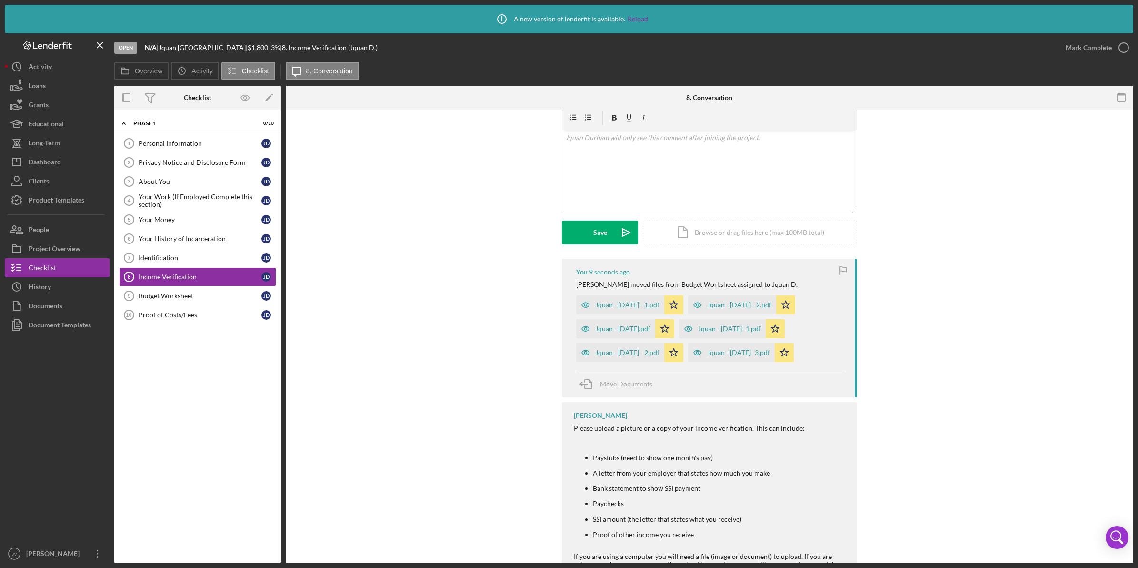
scroll to position [204, 0]
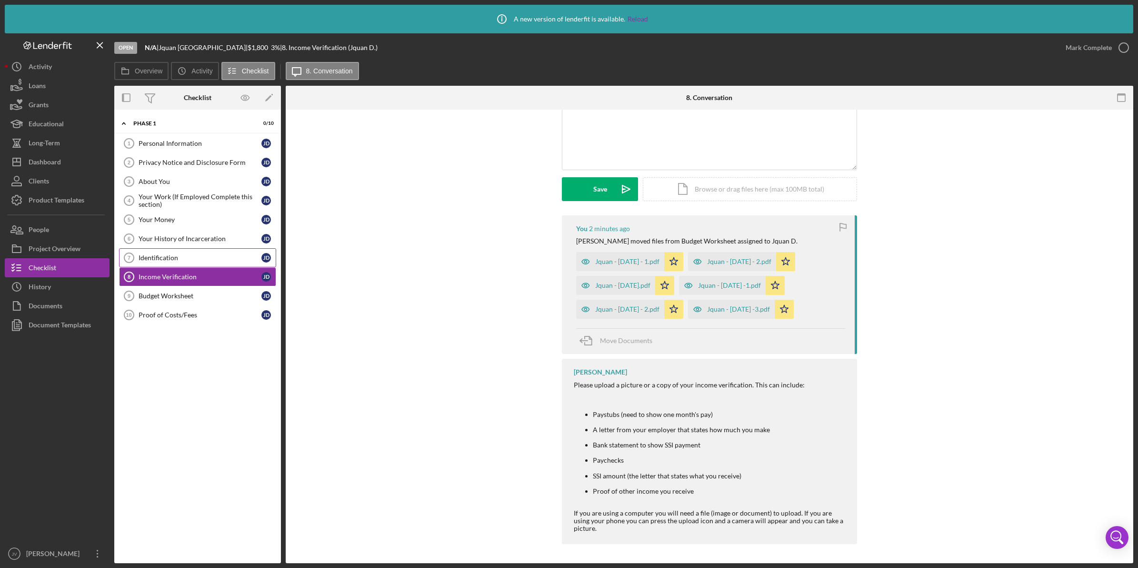
click at [177, 253] on link "Identification 7 Identification [PERSON_NAME]" at bounding box center [197, 257] width 157 height 19
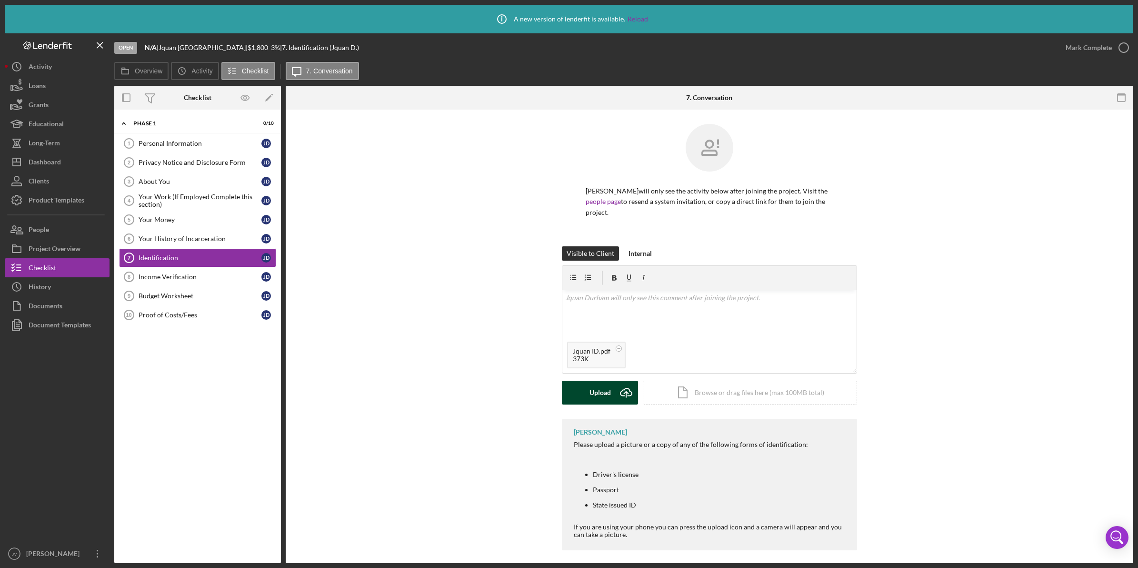
click at [605, 396] on div "Upload" at bounding box center [600, 393] width 21 height 24
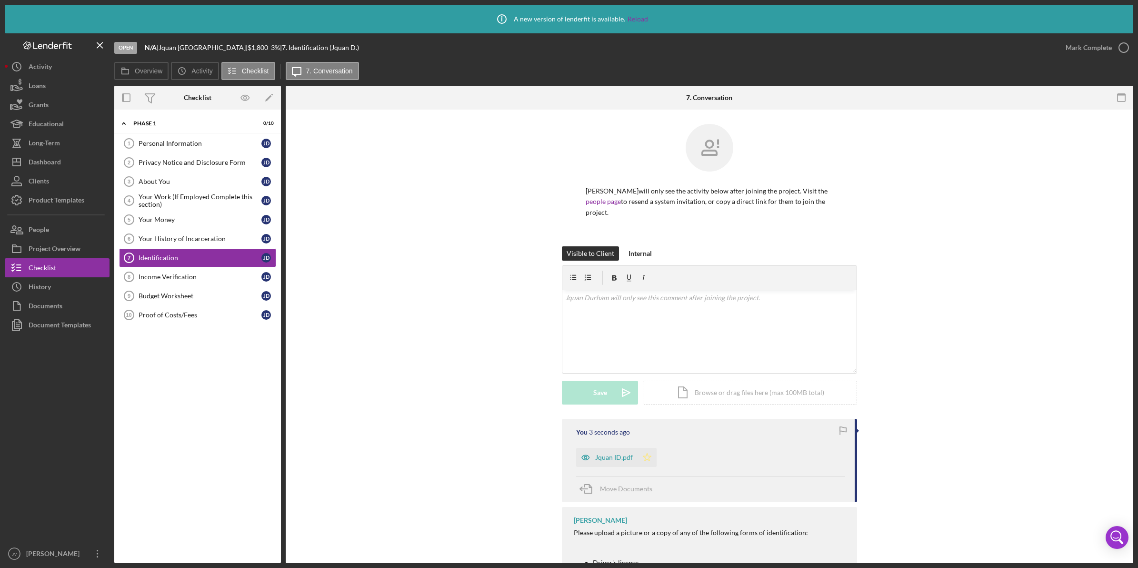
click at [643, 462] on icon "Icon/Star" at bounding box center [647, 457] width 19 height 19
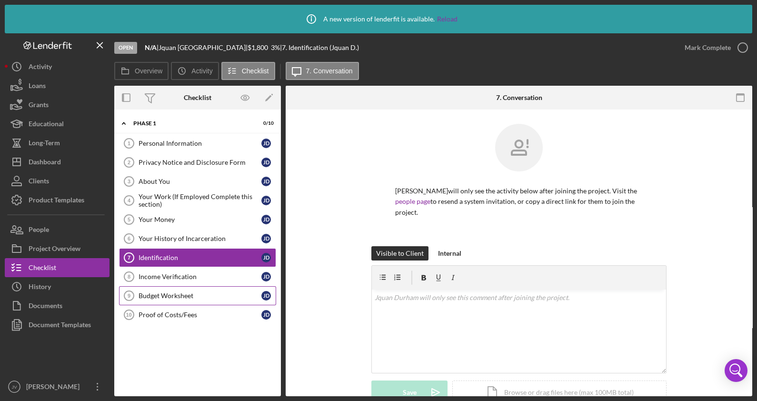
click at [197, 296] on div "Budget Worksheet" at bounding box center [200, 296] width 123 height 8
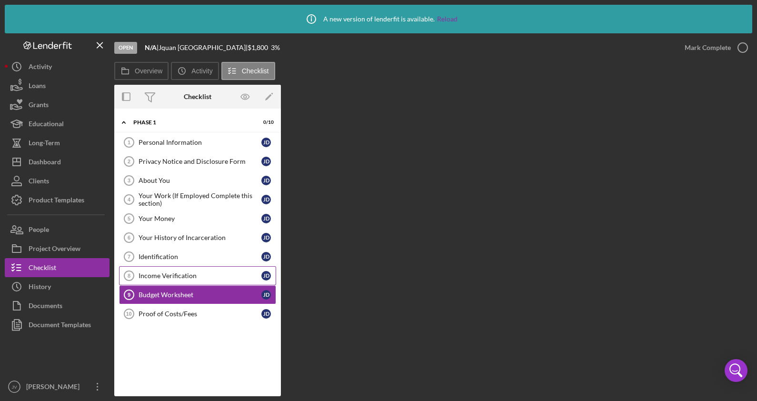
click at [193, 278] on div "Income Verification" at bounding box center [200, 276] width 123 height 8
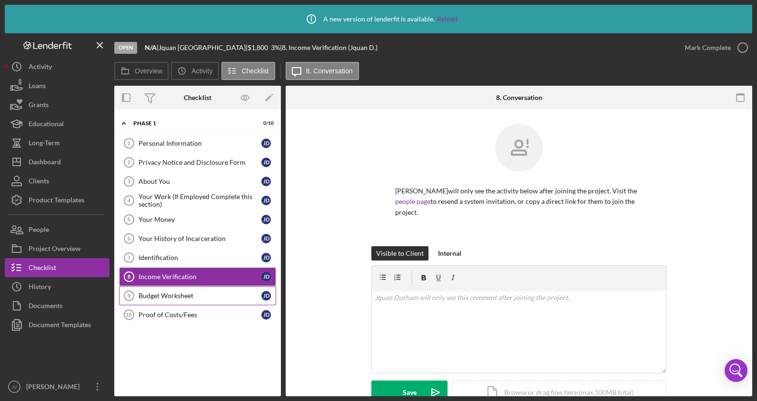
click at [192, 300] on link "Budget Worksheet 9 Budget Worksheet [PERSON_NAME]" at bounding box center [197, 295] width 157 height 19
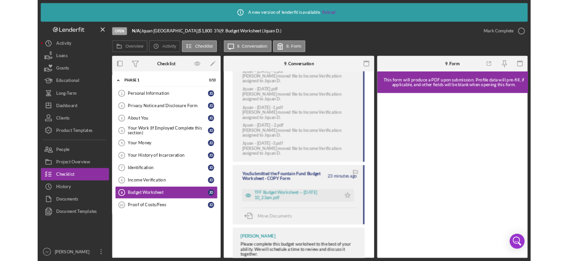
scroll to position [478, 0]
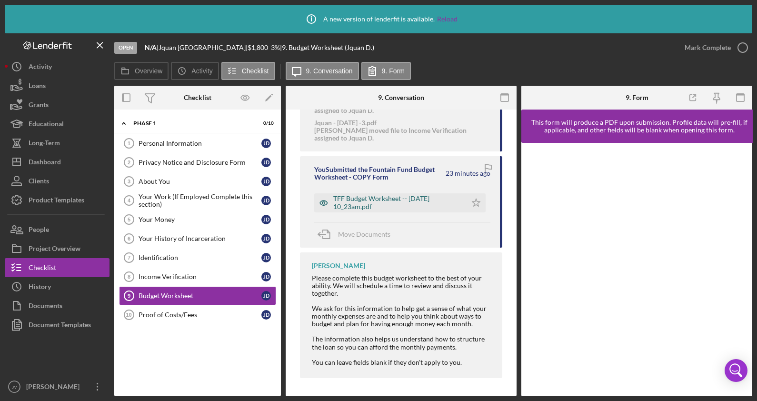
click at [356, 203] on div "TFF Budget Worksheet -- [DATE] 10_23am.pdf" at bounding box center [397, 202] width 129 height 15
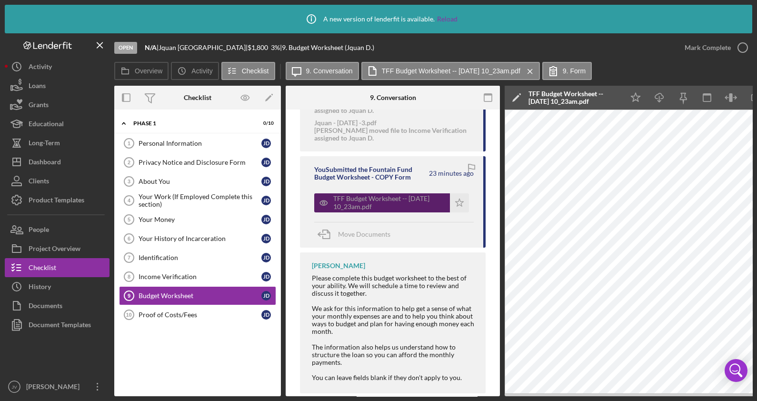
click at [392, 203] on div "TFF Budget Worksheet -- [DATE] 10_23am.pdf" at bounding box center [389, 202] width 112 height 15
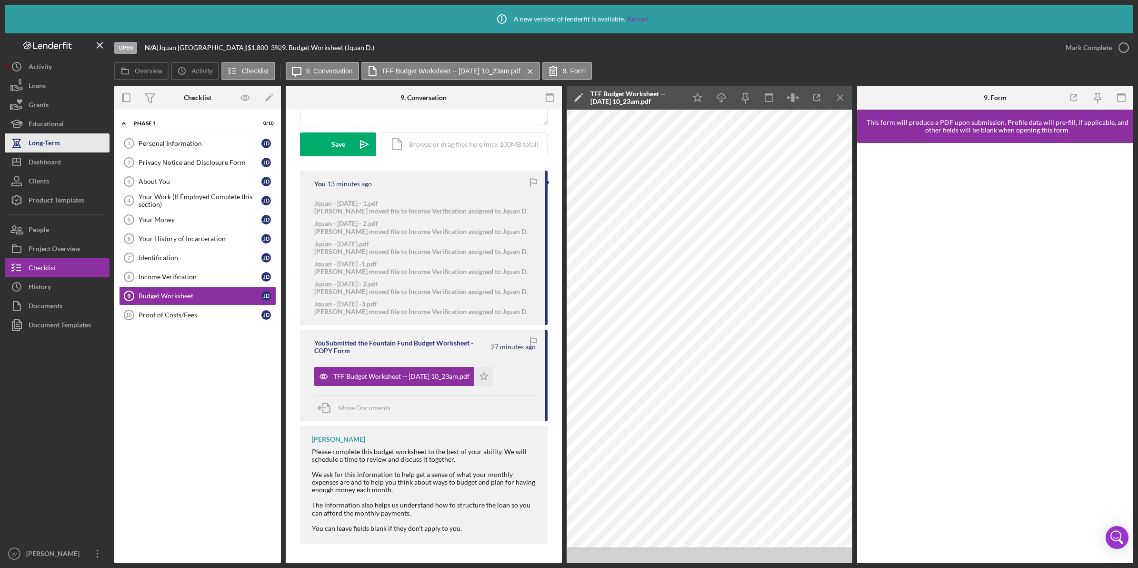
scroll to position [249, 0]
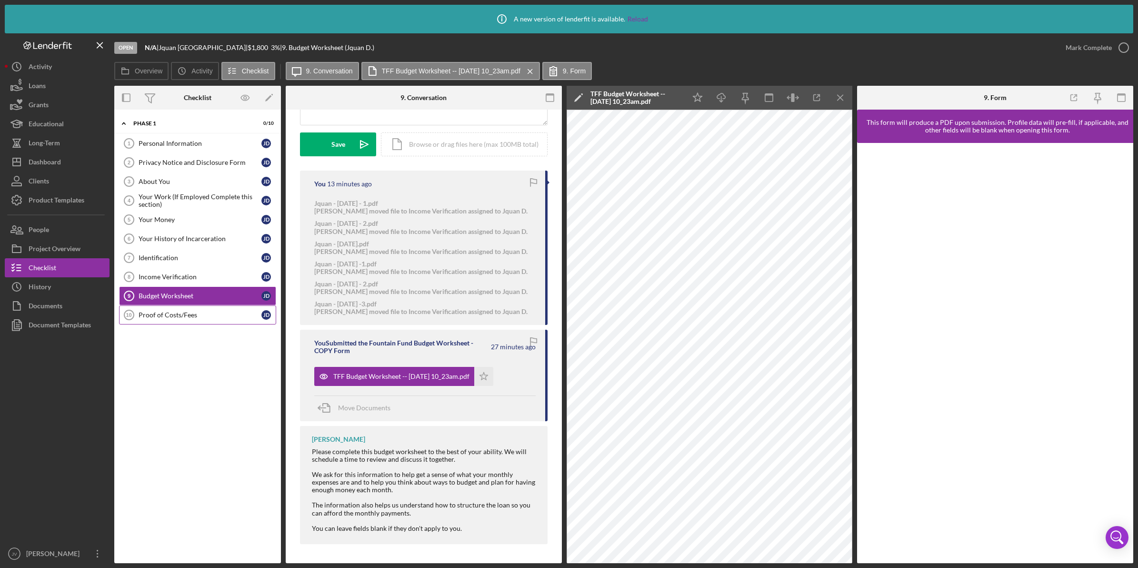
click at [187, 316] on div "Proof of Costs/Fees" at bounding box center [200, 315] width 123 height 8
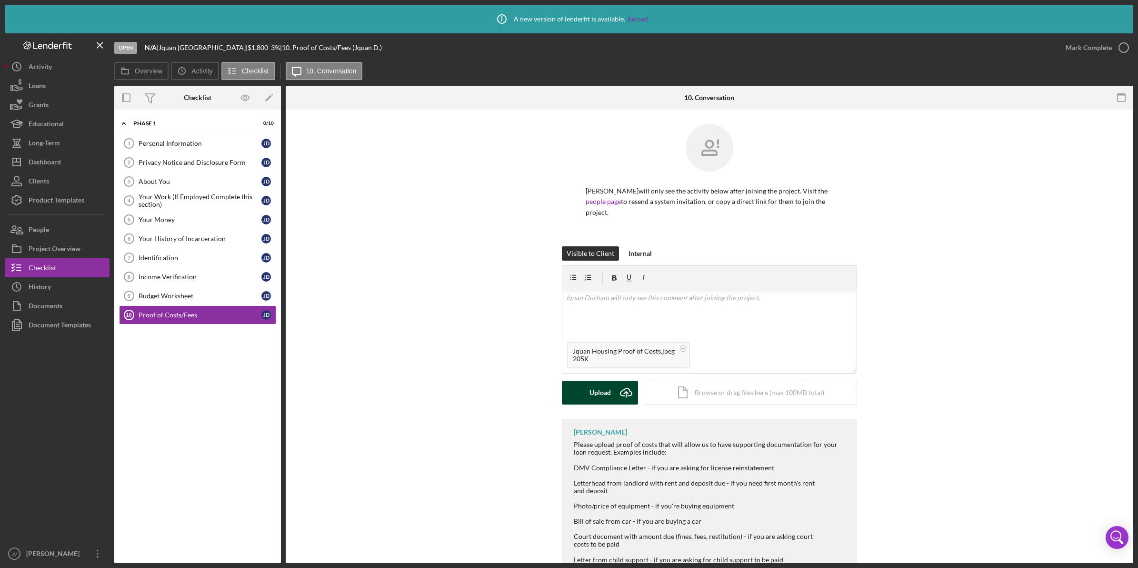
click at [582, 389] on button "Upload Icon/Upload" at bounding box center [600, 393] width 76 height 24
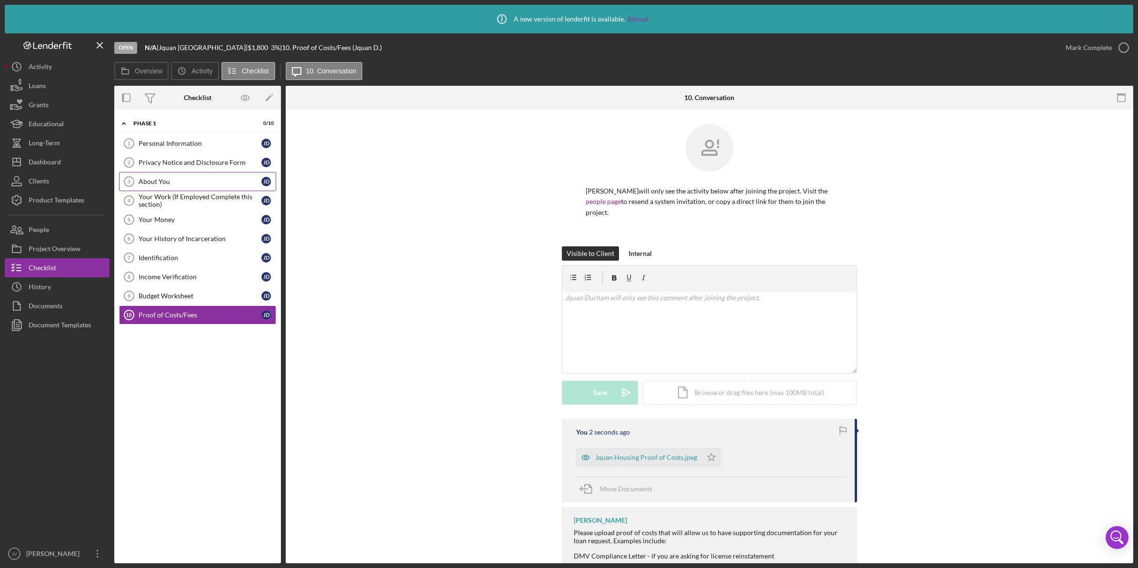
click at [194, 179] on div "About You" at bounding box center [200, 182] width 123 height 8
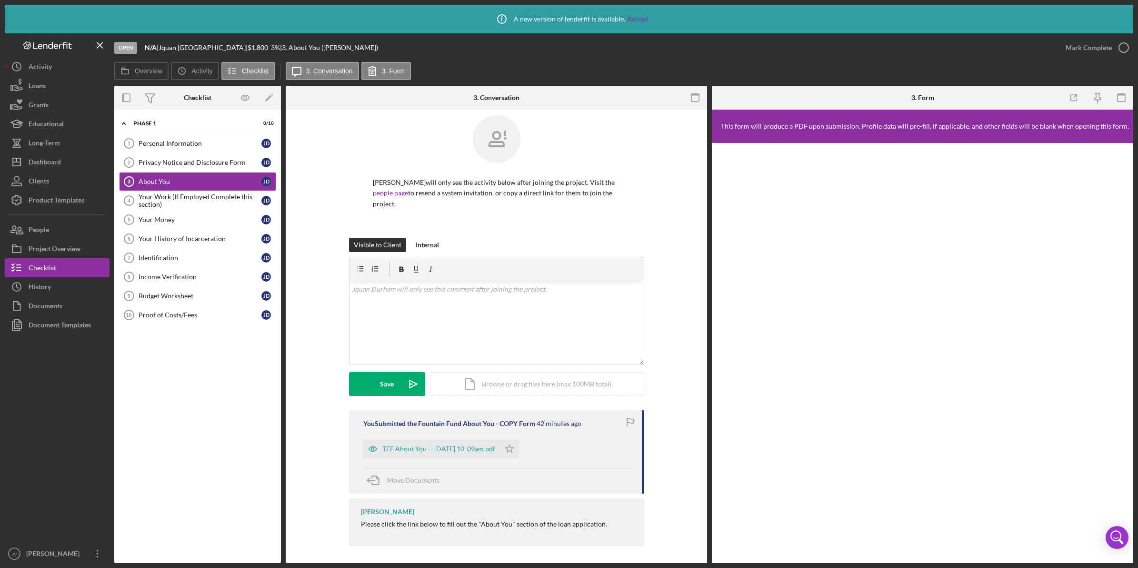
scroll to position [11, 0]
click at [182, 198] on div "Your Work (If Employed Complete this section)" at bounding box center [200, 200] width 123 height 15
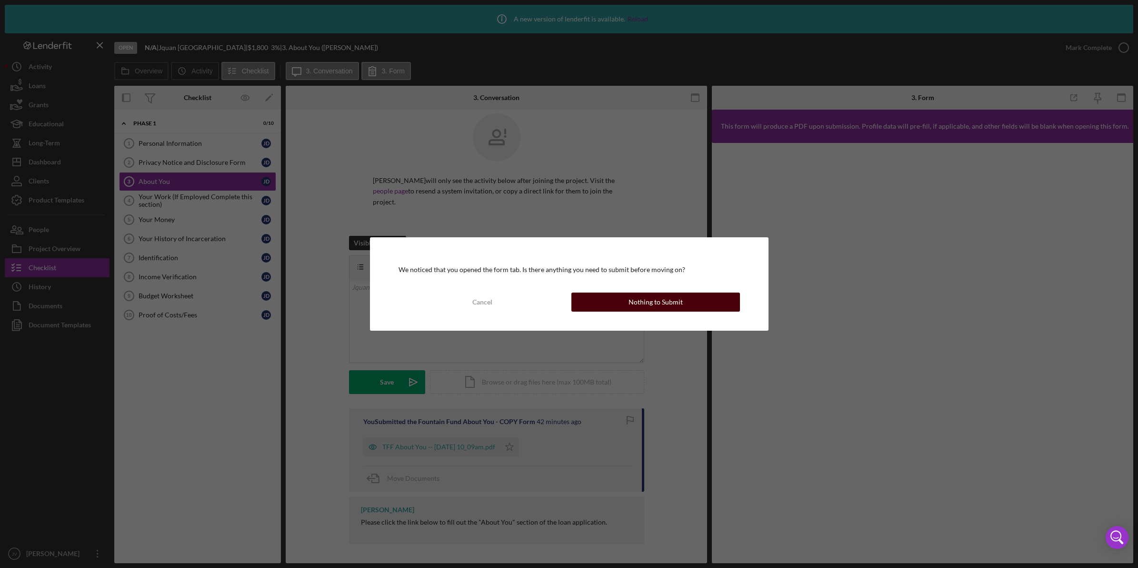
click at [682, 304] on button "Nothing to Submit" at bounding box center [655, 301] width 169 height 19
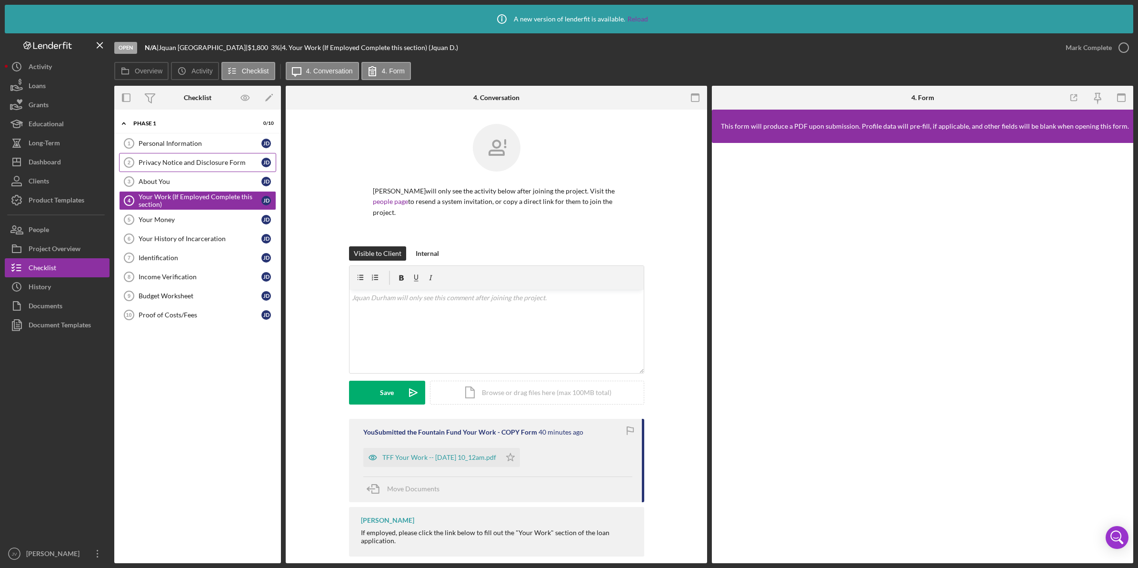
click at [224, 161] on div "Privacy Notice and Disclosure Form" at bounding box center [200, 163] width 123 height 8
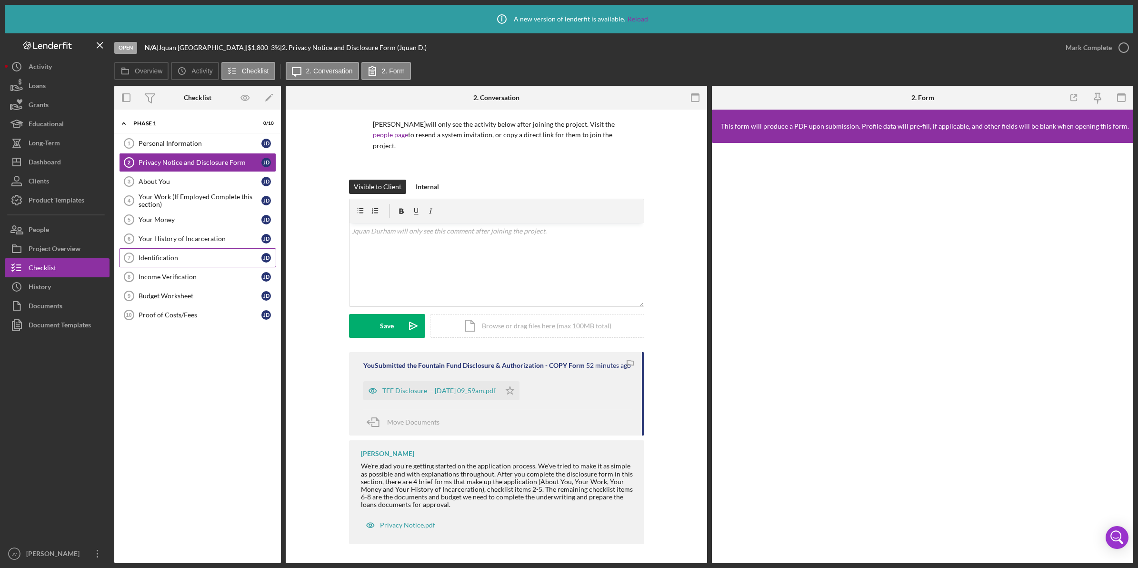
scroll to position [67, 0]
click at [227, 222] on div "Your Money" at bounding box center [200, 220] width 123 height 8
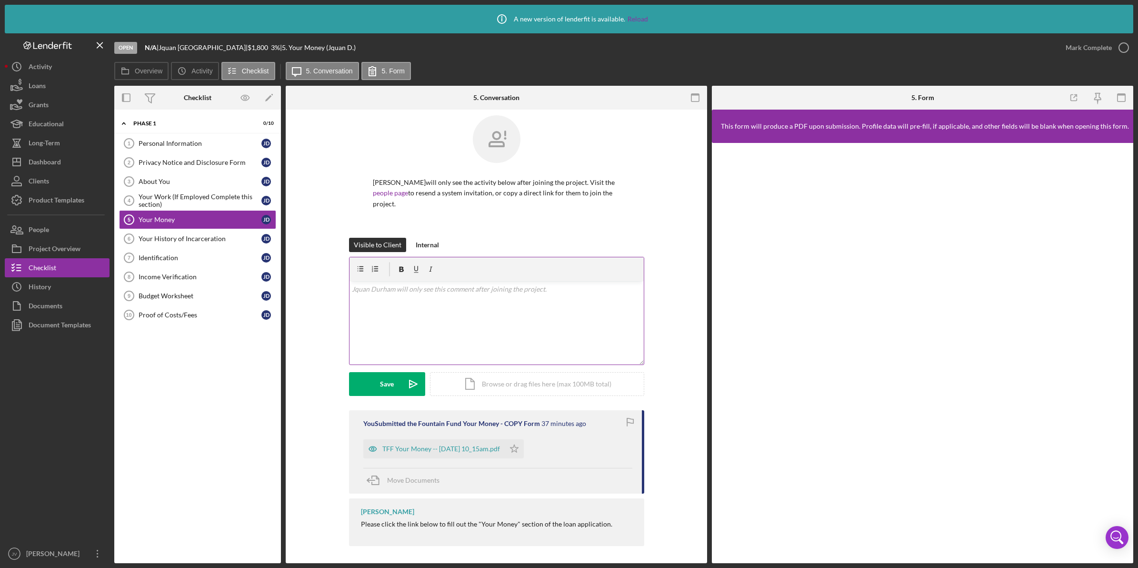
scroll to position [13, 0]
click at [436, 446] on div "TFF Your Money -- [DATE] 10_15am.pdf" at bounding box center [441, 447] width 118 height 8
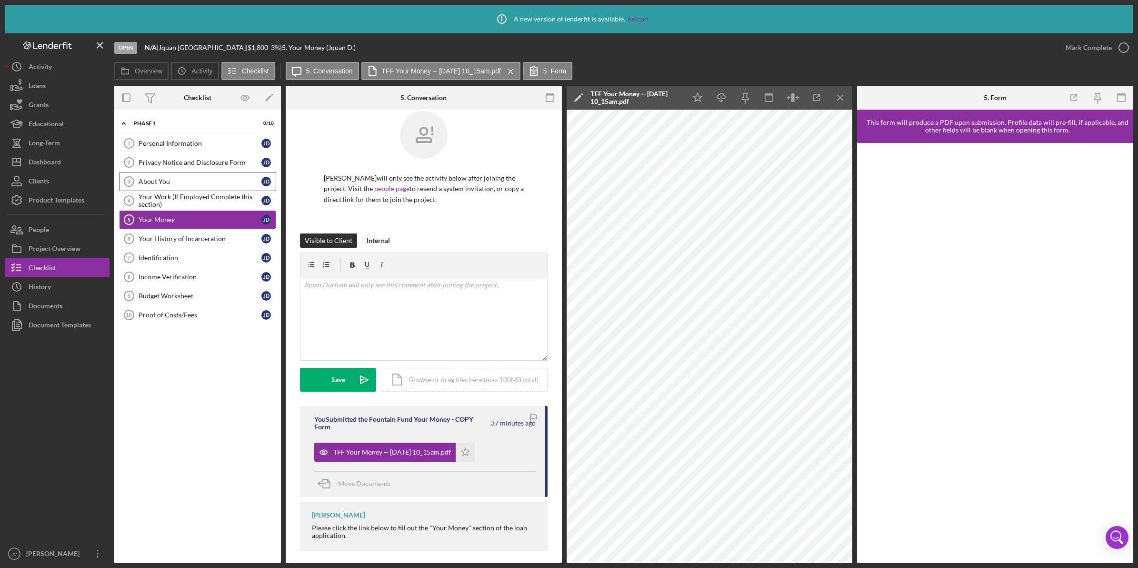
click at [183, 173] on link "About You 3 About You [PERSON_NAME]" at bounding box center [197, 181] width 157 height 19
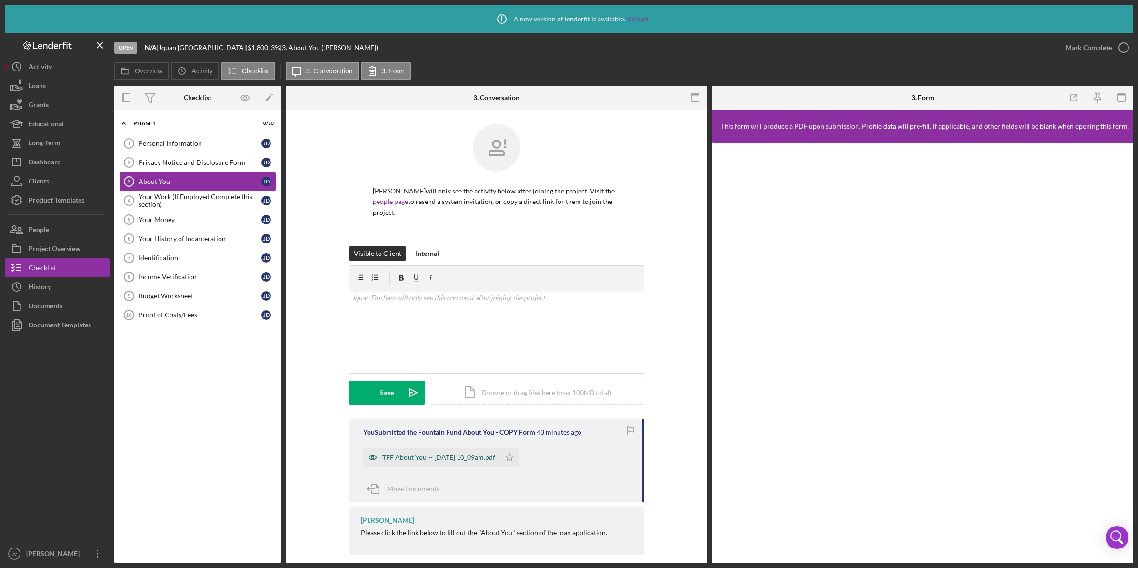
click at [410, 453] on div "TFF About You -- [DATE] 10_09am.pdf" at bounding box center [431, 457] width 137 height 19
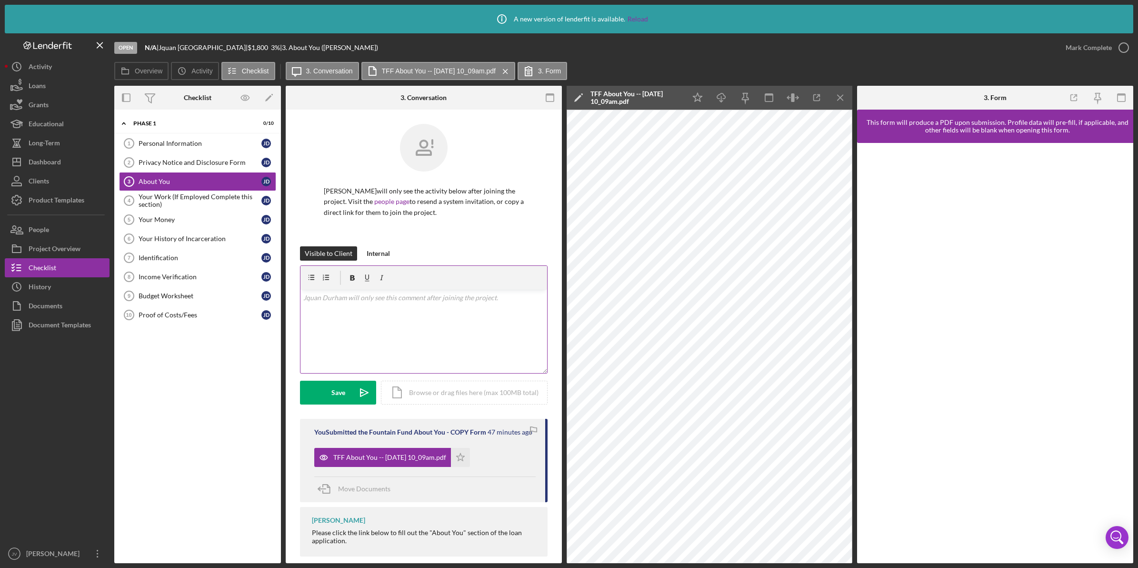
scroll to position [13, 0]
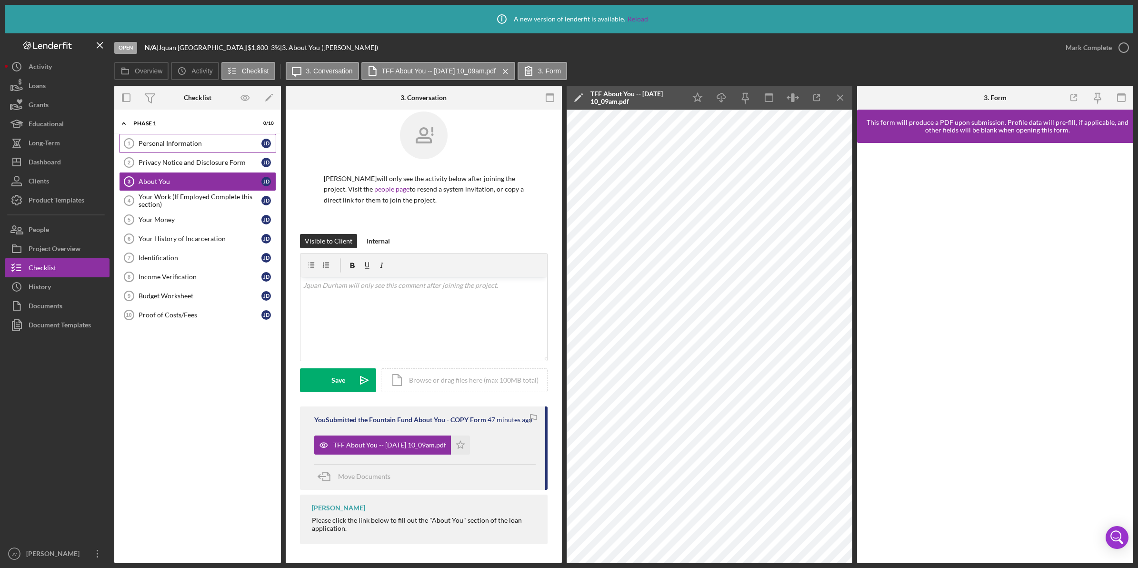
click at [197, 145] on div "Personal Information" at bounding box center [200, 144] width 123 height 8
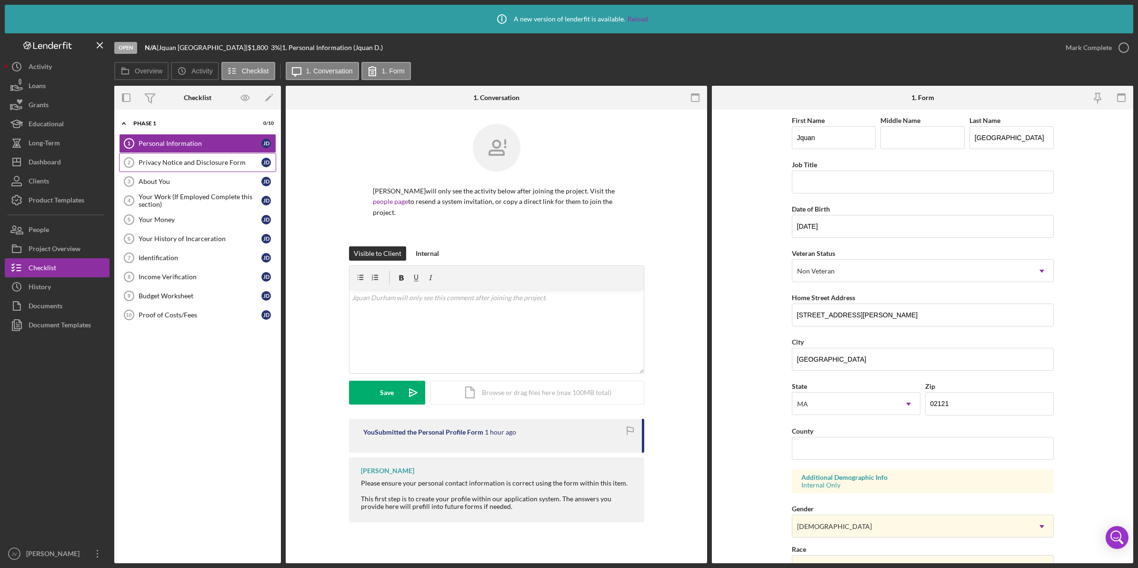
click at [193, 170] on link "Privacy Notice and Disclosure Form 2 Privacy Notice and Disclosure Form [PERSON…" at bounding box center [197, 162] width 157 height 19
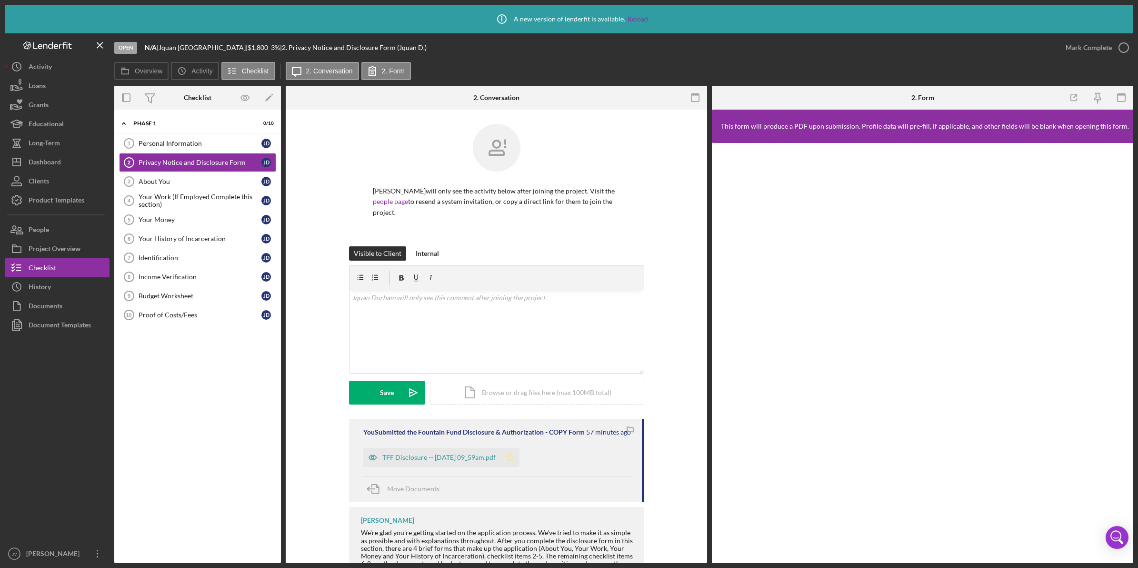
click at [514, 456] on polygon "button" at bounding box center [510, 457] width 8 height 8
click at [1128, 55] on icon "button" at bounding box center [1124, 48] width 24 height 24
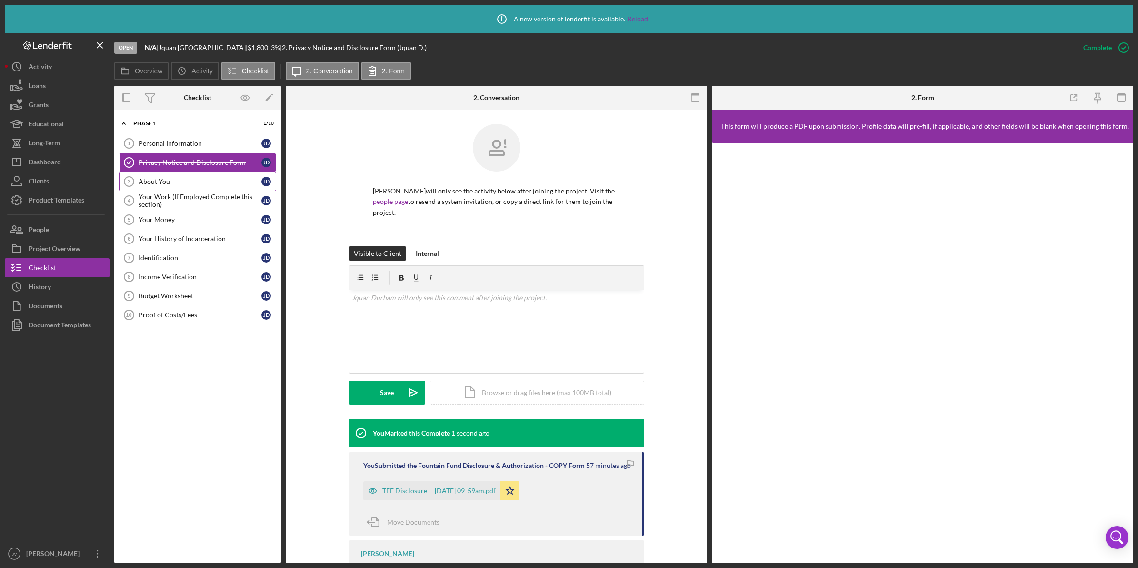
click at [194, 180] on div "About You" at bounding box center [200, 182] width 123 height 8
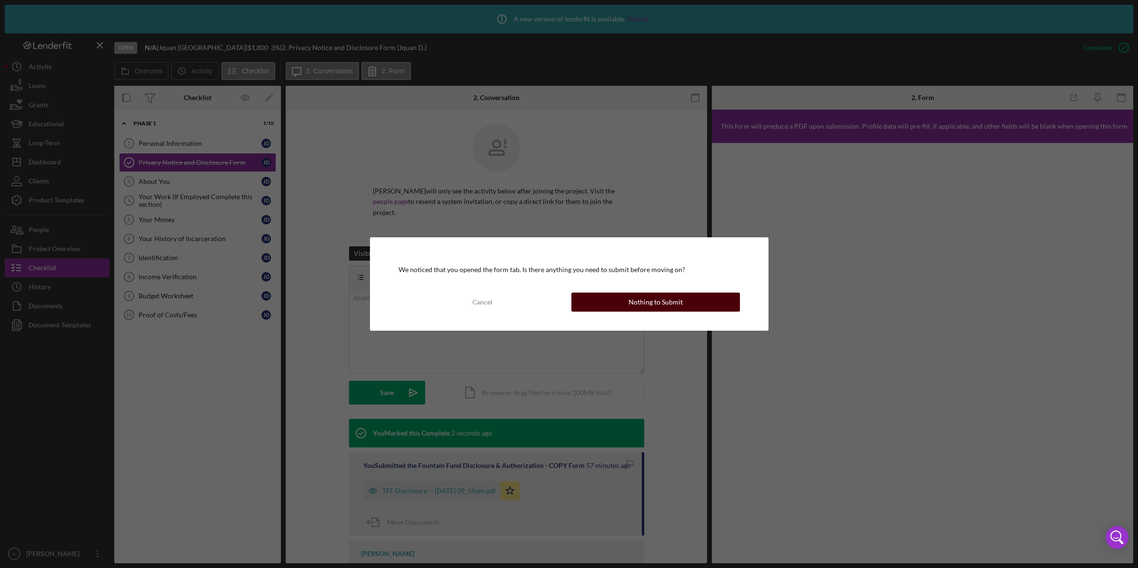
click at [667, 301] on div "Nothing to Submit" at bounding box center [656, 301] width 54 height 19
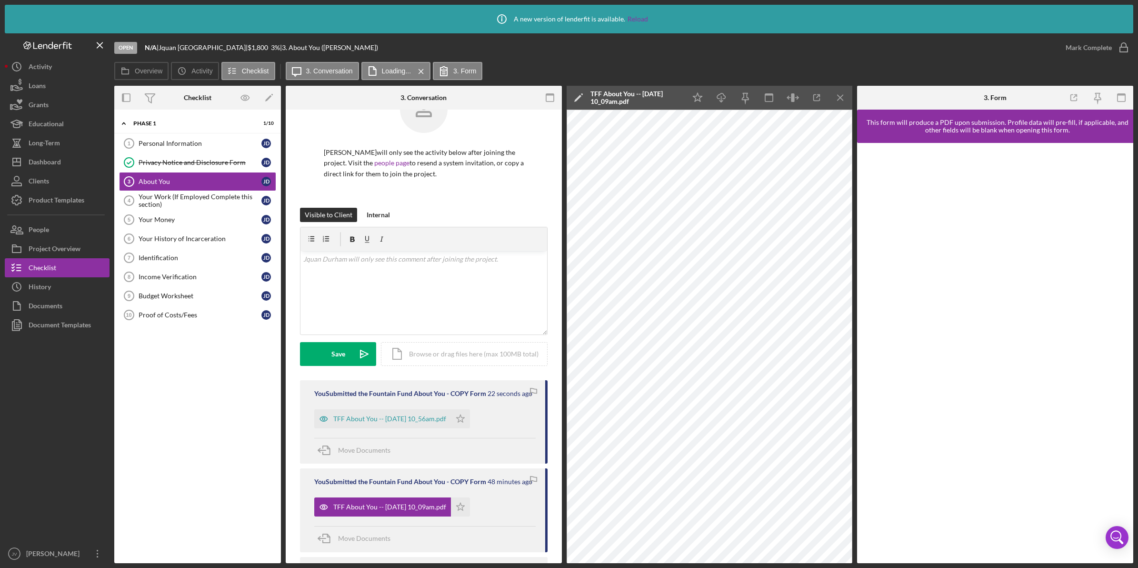
scroll to position [60, 0]
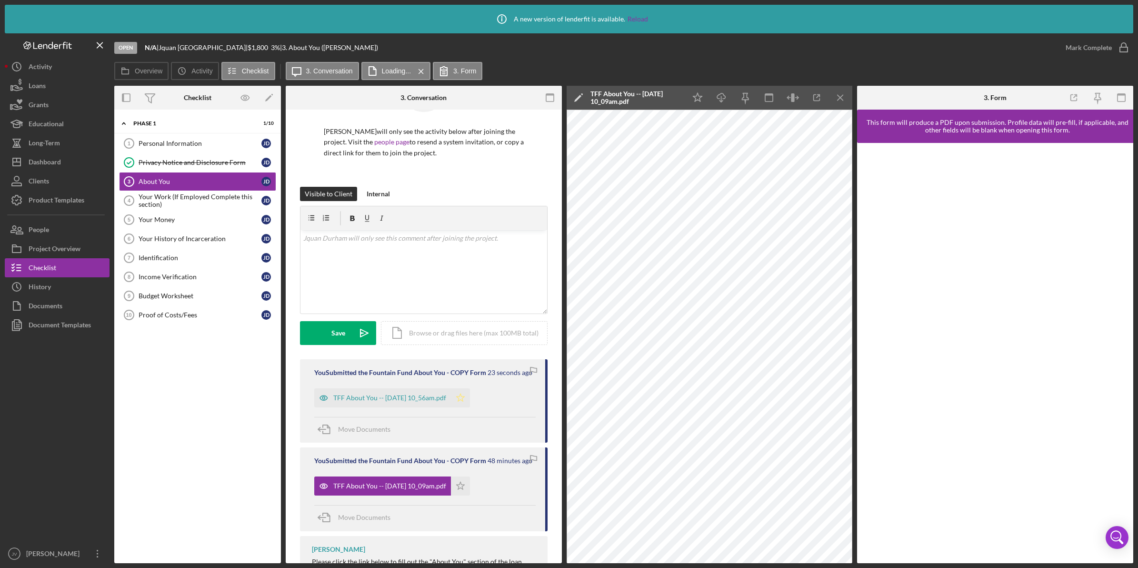
click at [470, 401] on icon "Icon/Star" at bounding box center [460, 397] width 19 height 19
